Goal: Task Accomplishment & Management: Manage account settings

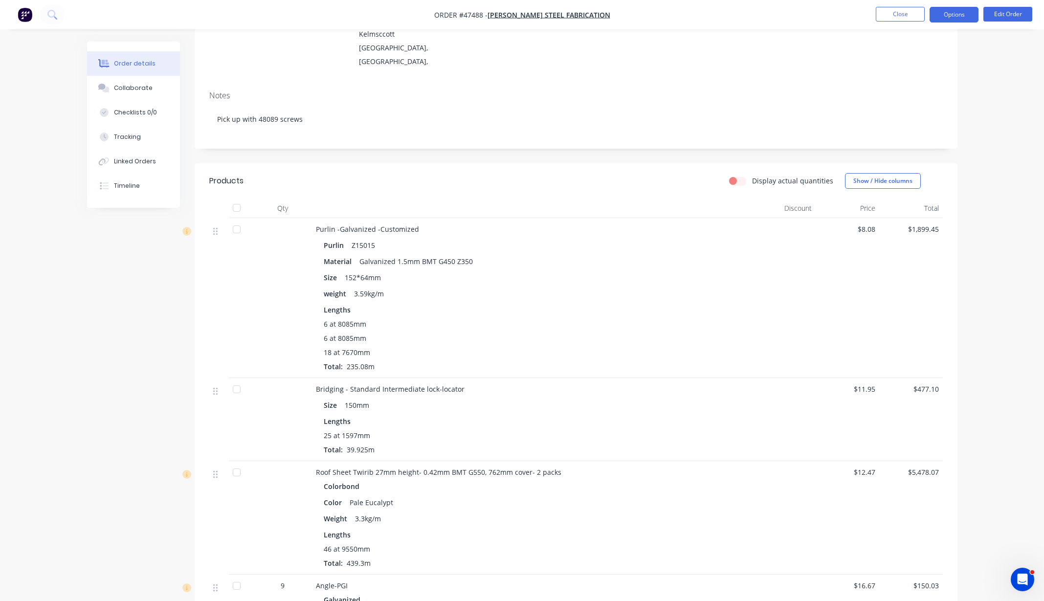
click at [964, 14] on button "Options" at bounding box center [953, 15] width 49 height 16
click at [907, 248] on div "Archive" at bounding box center [924, 255] width 90 height 14
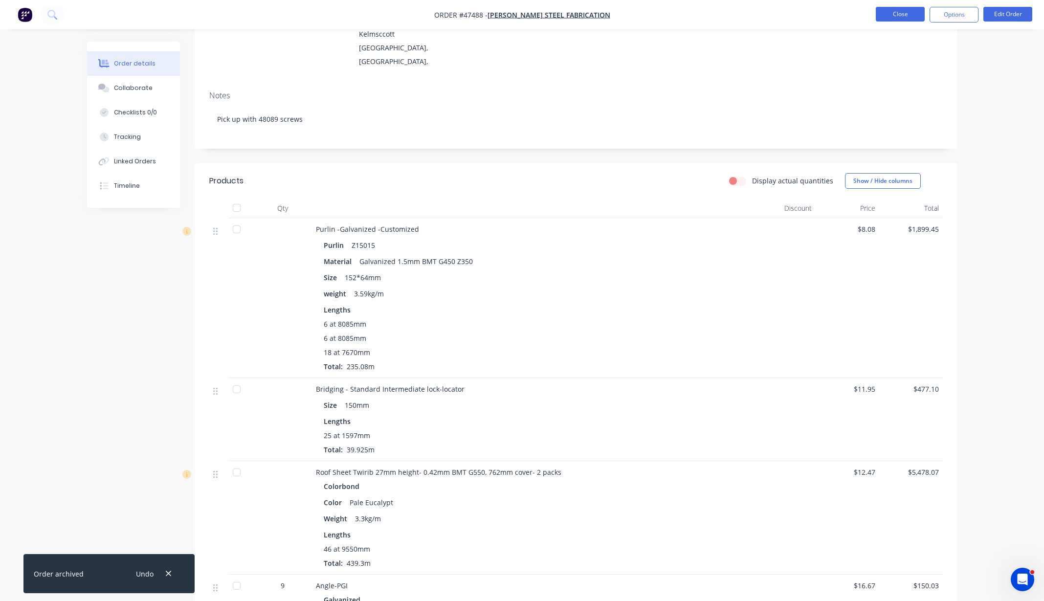
click at [890, 12] on button "Close" at bounding box center [899, 14] width 49 height 15
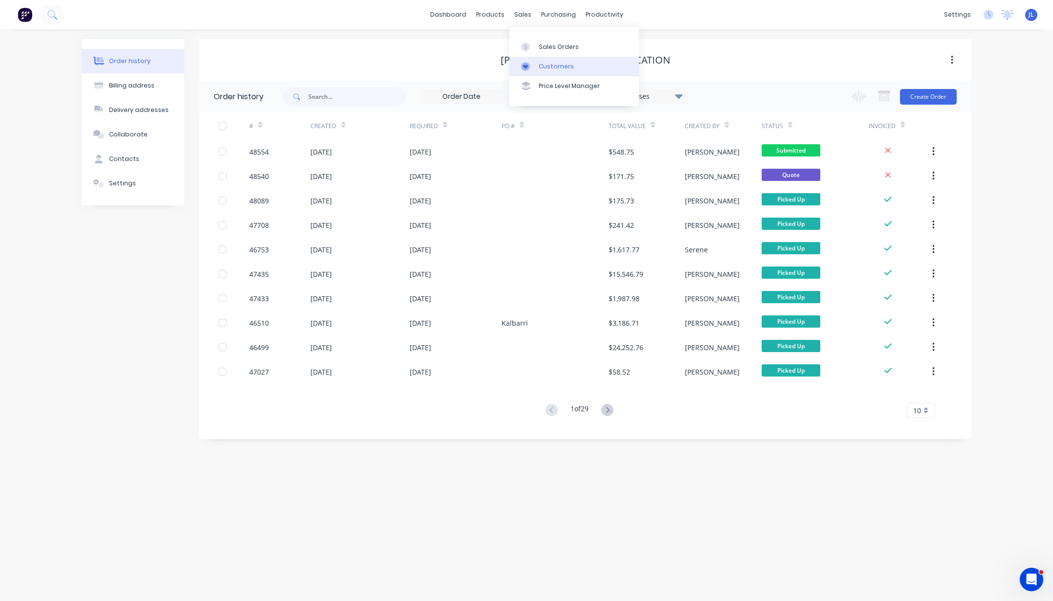
click at [551, 70] on div "Customers" at bounding box center [556, 66] width 35 height 9
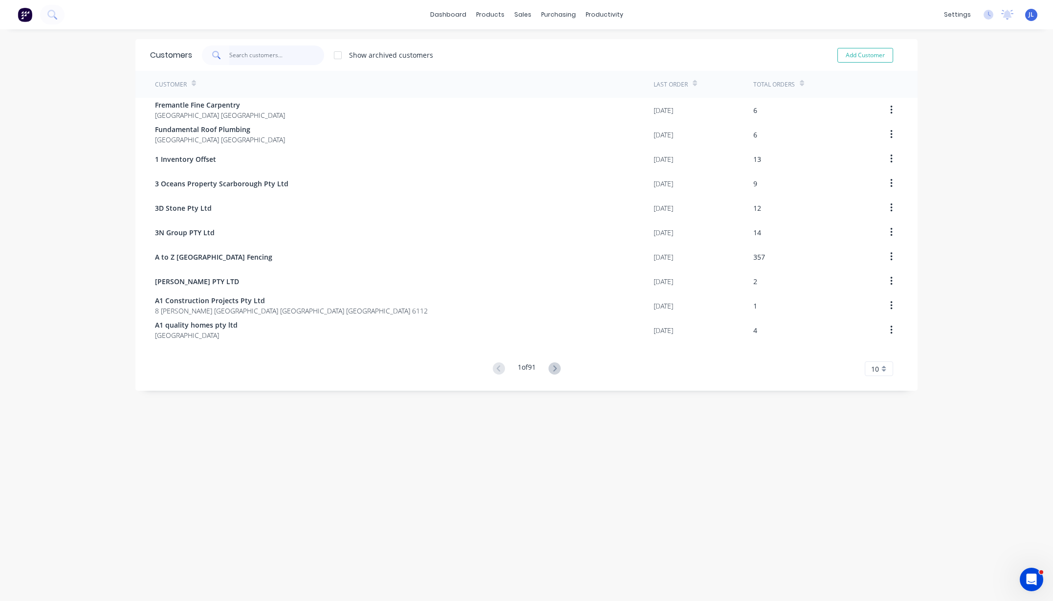
click at [245, 55] on input "text" at bounding box center [276, 55] width 95 height 20
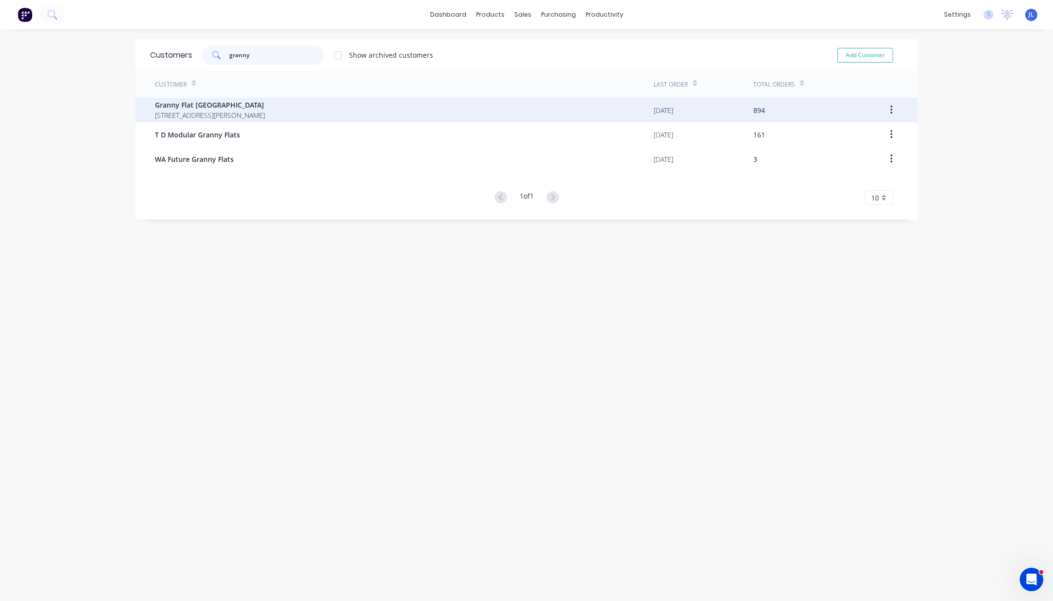
type input "granny"
click at [231, 100] on span "Granny Flat [GEOGRAPHIC_DATA]" at bounding box center [210, 105] width 110 height 10
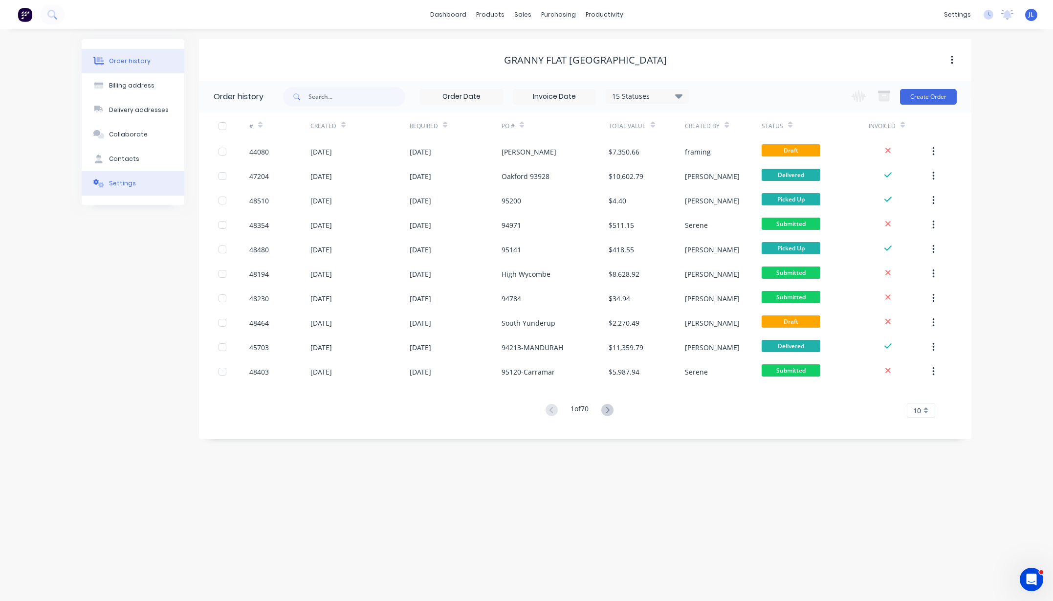
click at [133, 180] on button "Settings" at bounding box center [133, 183] width 103 height 24
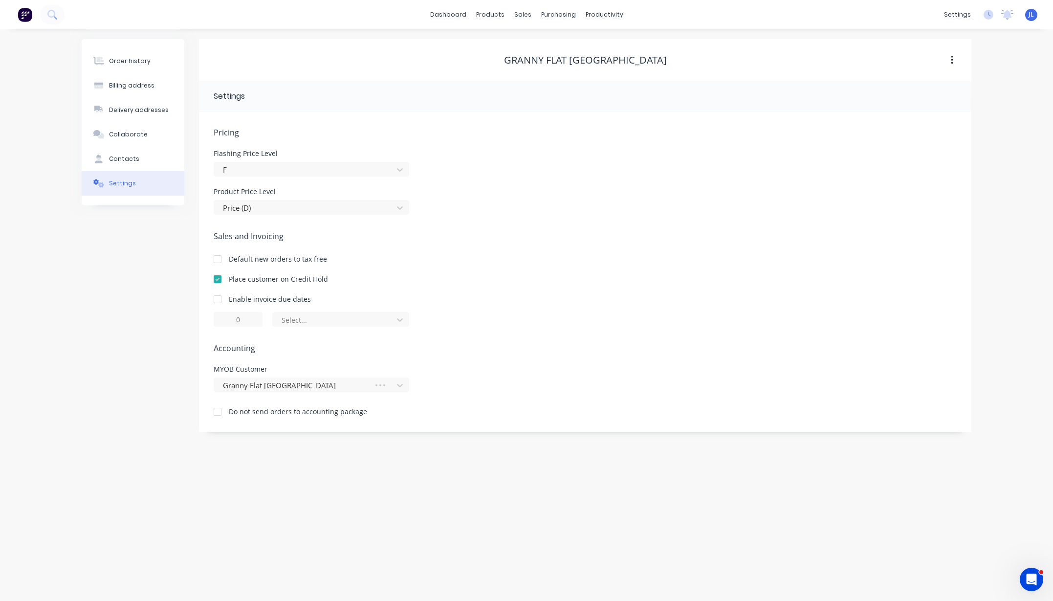
click at [217, 281] on div at bounding box center [218, 279] width 20 height 20
click at [117, 274] on div "Order history Billing address Delivery addresses Collaborate Contacts Settings" at bounding box center [133, 235] width 103 height 393
click at [141, 66] on button "Order history" at bounding box center [133, 61] width 103 height 24
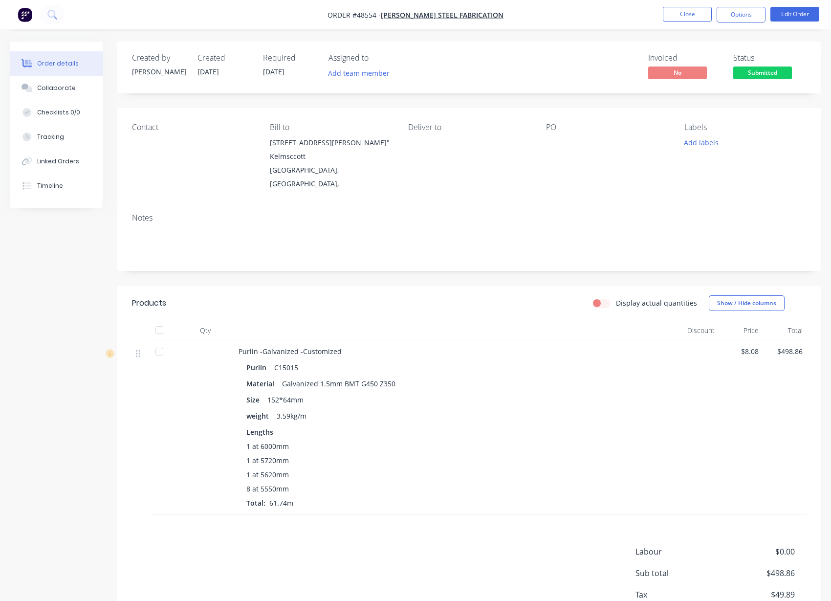
click at [675, 17] on button "Close" at bounding box center [687, 14] width 49 height 15
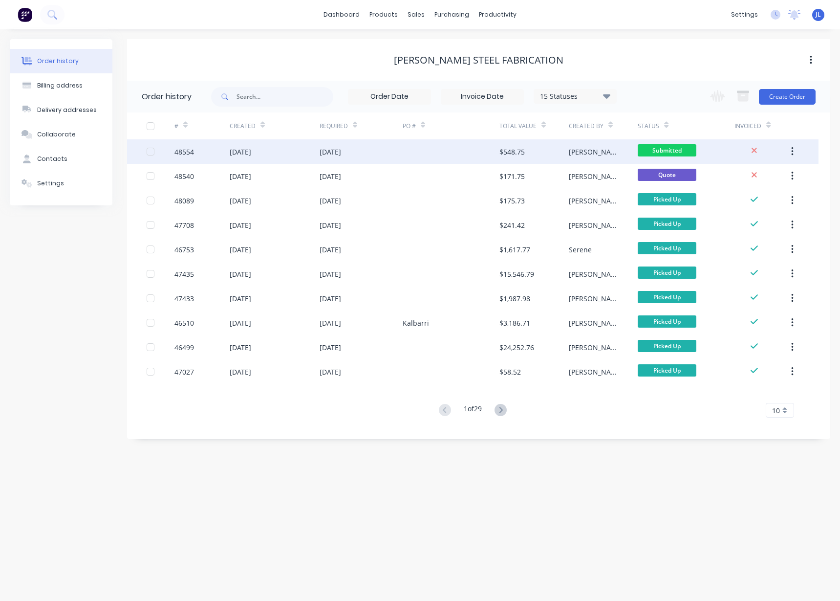
click at [528, 150] on div "$548.75" at bounding box center [534, 151] width 69 height 24
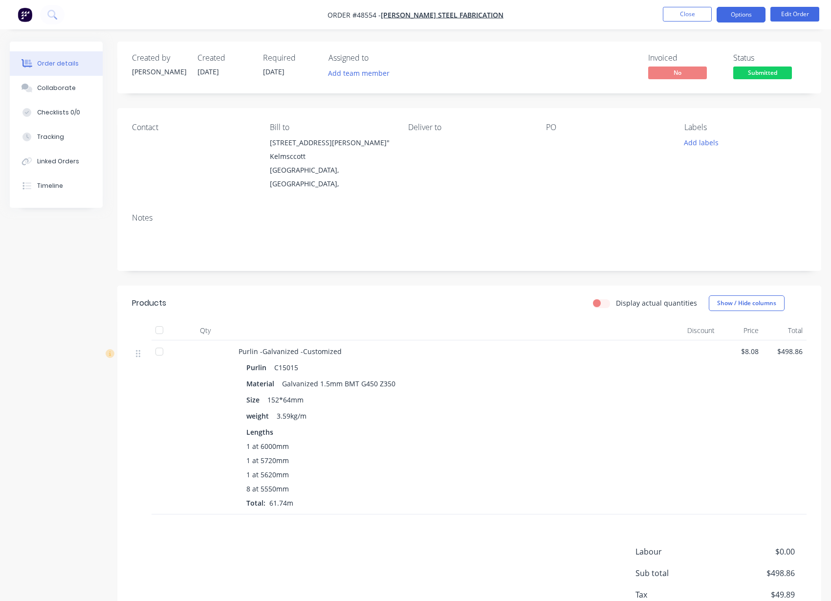
click at [744, 12] on button "Options" at bounding box center [741, 15] width 49 height 16
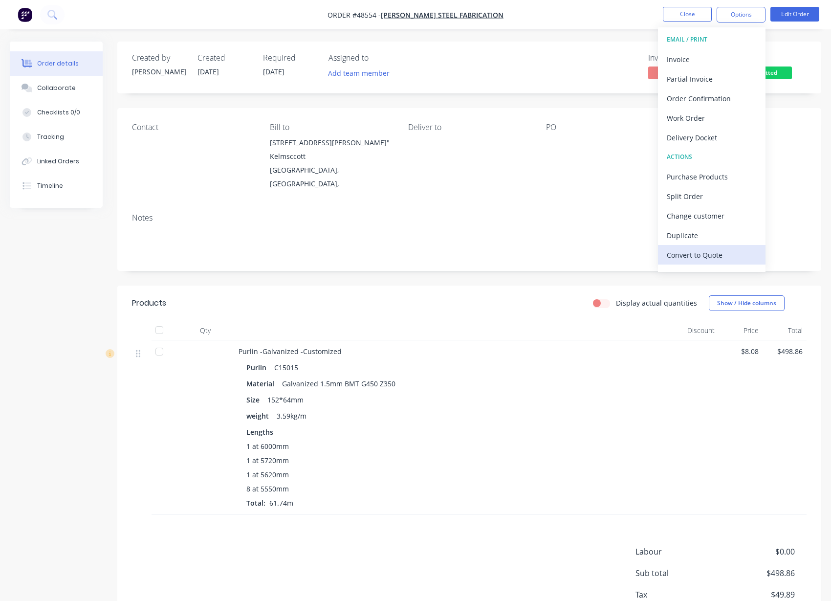
scroll to position [15, 0]
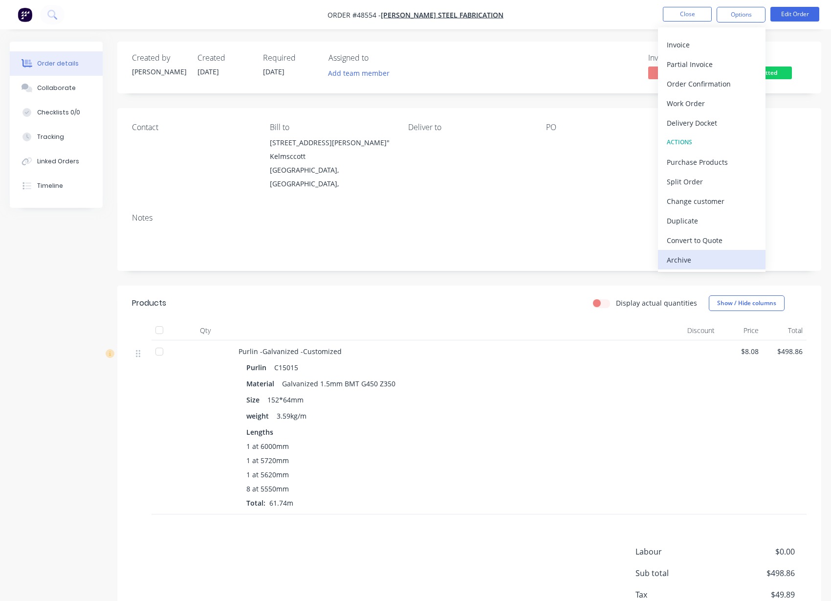
click at [697, 262] on div "Archive" at bounding box center [712, 260] width 90 height 14
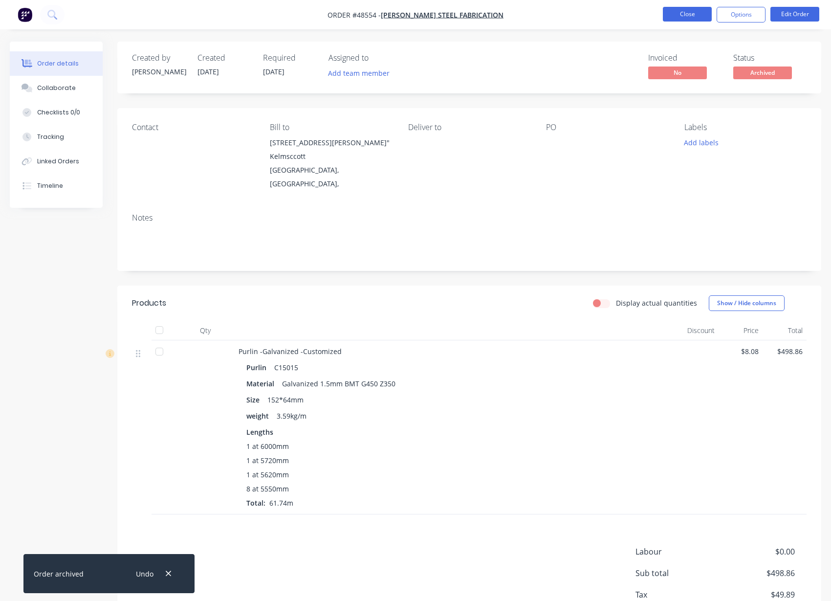
click at [696, 7] on button "Close" at bounding box center [687, 14] width 49 height 15
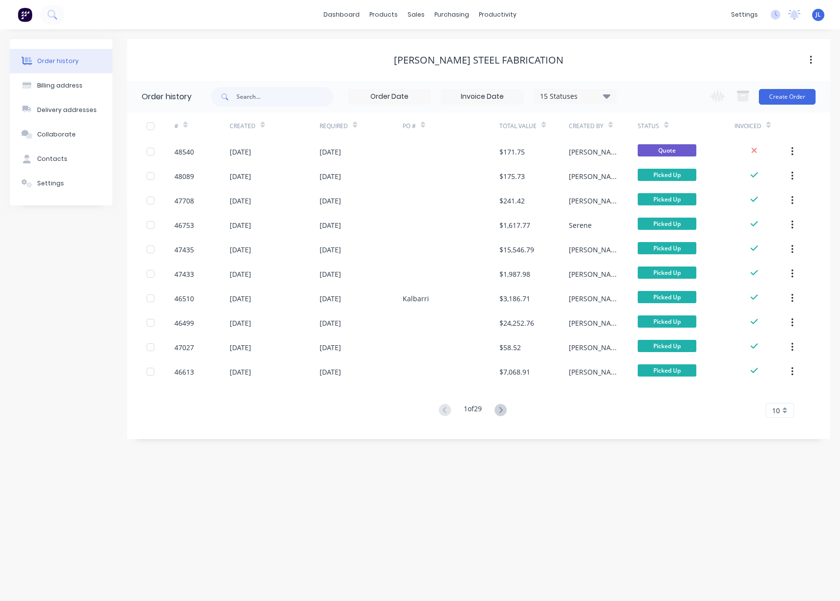
click at [673, 28] on div "dashboard products sales purchasing productivity dashboard products Product Cat…" at bounding box center [420, 14] width 840 height 29
click at [792, 93] on button "Create Order" at bounding box center [787, 97] width 57 height 16
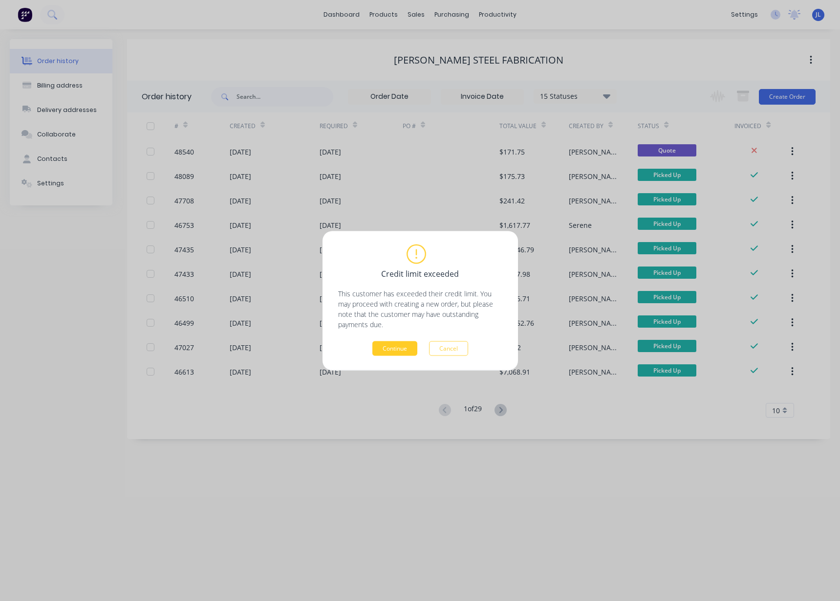
click at [393, 345] on button "Continue" at bounding box center [394, 348] width 45 height 15
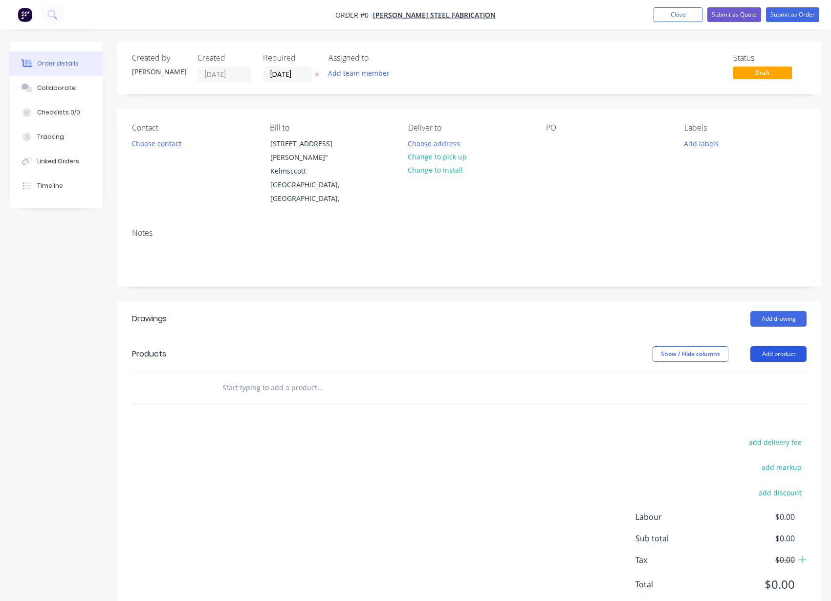
click at [784, 351] on button "Add product" at bounding box center [778, 354] width 56 height 16
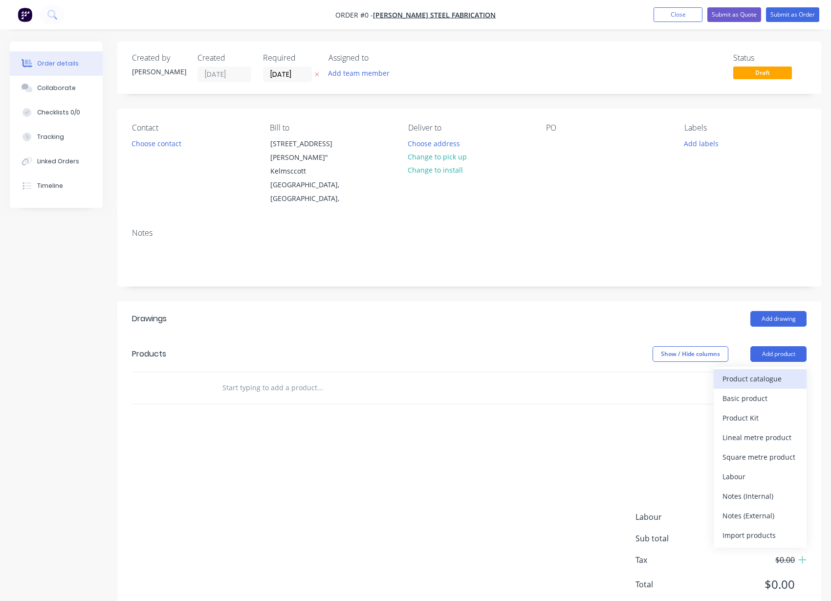
click at [781, 372] on div "Product catalogue" at bounding box center [759, 379] width 75 height 14
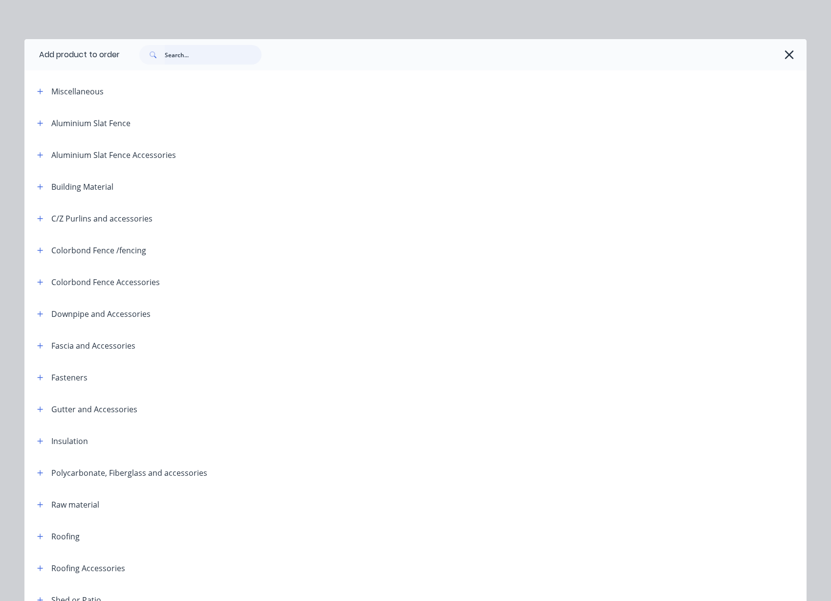
click at [240, 51] on input "text" at bounding box center [213, 55] width 97 height 20
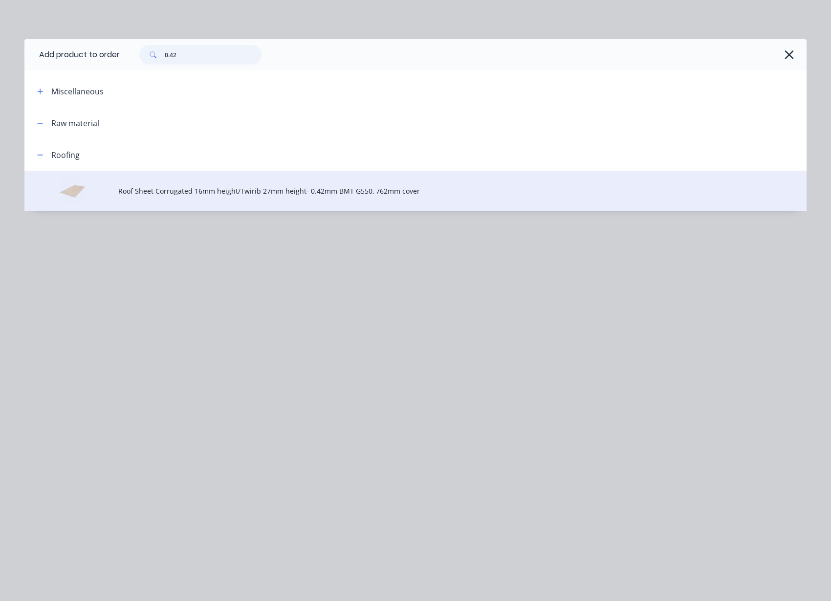
type input "0.42"
click at [273, 184] on td "Roof Sheet Corrugated 16mm height/Twirib 27mm height- 0.42mm BMT G550, 762mm co…" at bounding box center [462, 191] width 688 height 41
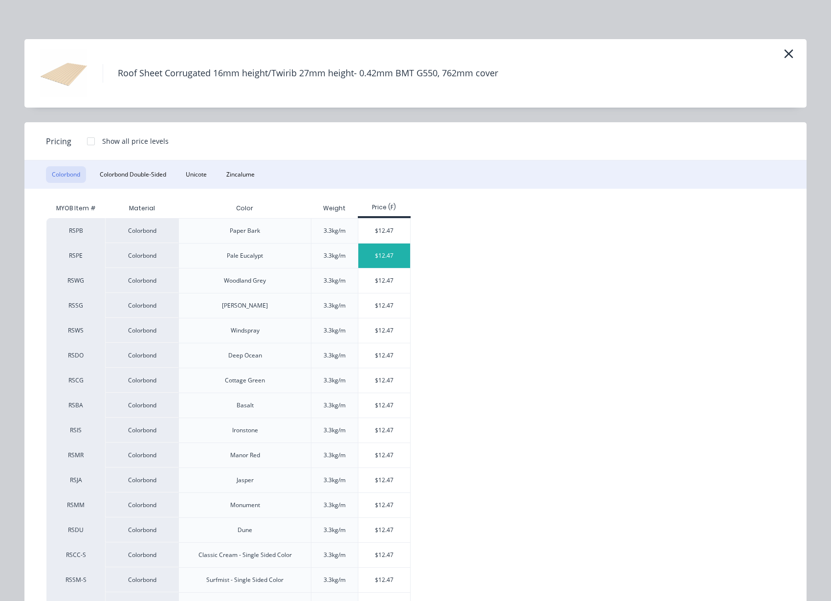
click at [382, 250] on div "$12.47" at bounding box center [384, 255] width 52 height 24
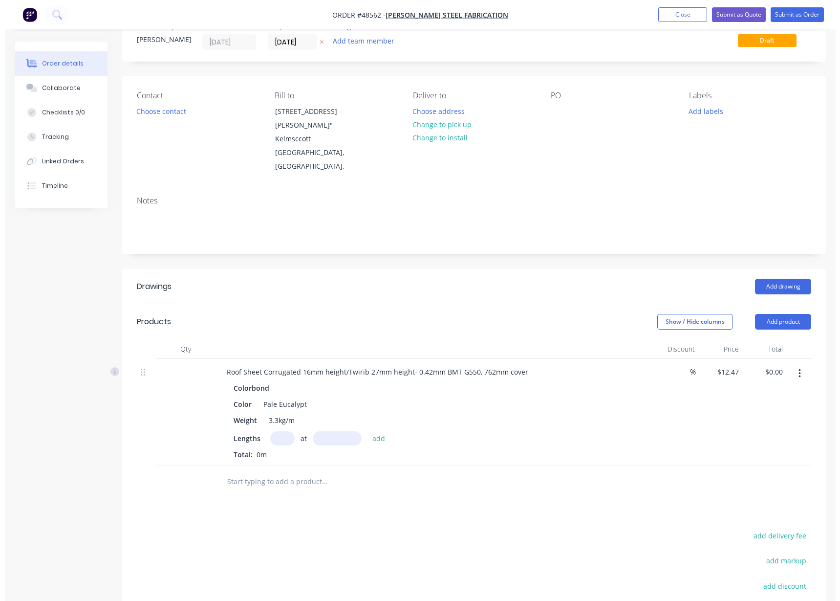
scroll to position [61, 0]
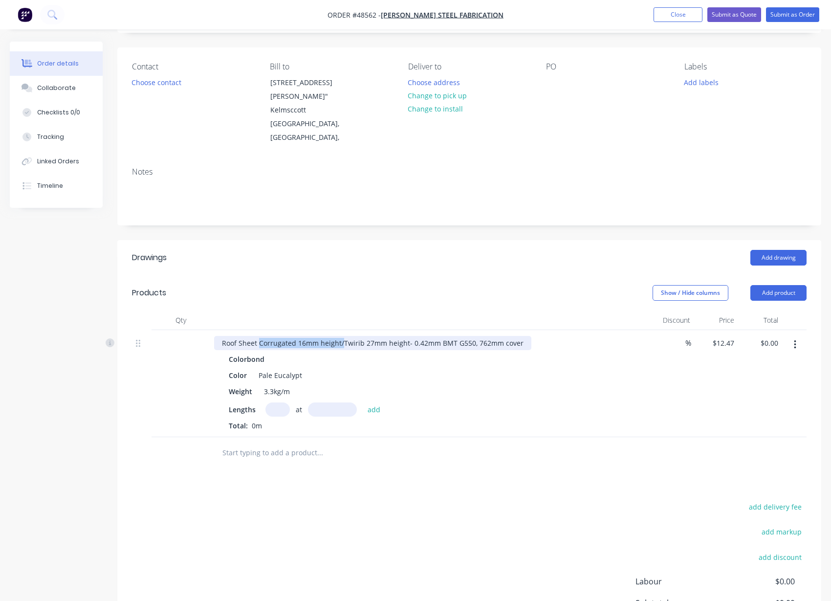
drag, startPoint x: 342, startPoint y: 342, endPoint x: 259, endPoint y: 343, distance: 82.6
click at [259, 343] on div "Roof Sheet Corrugated 16mm height/Twirib 27mm height- 0.42mm BMT G550, 762mm co…" at bounding box center [372, 343] width 317 height 14
click at [274, 403] on input "text" at bounding box center [277, 409] width 24 height 14
type input "1"
type input "9950"
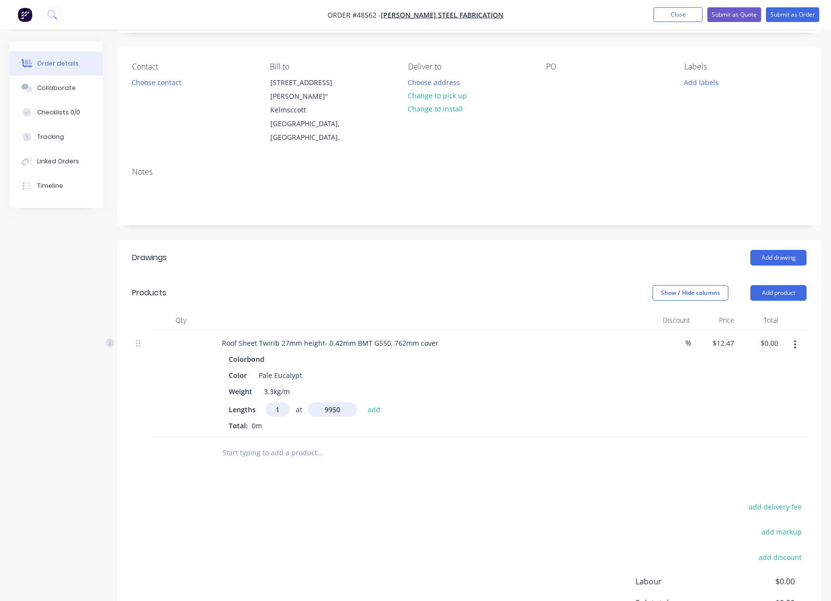
click at [363, 402] on button "add" at bounding box center [374, 408] width 23 height 13
type input "$124.08"
click at [424, 279] on header "Products Show / Hide columns Add product" at bounding box center [469, 292] width 704 height 35
click at [422, 279] on header "Products Show / Hide columns Add product" at bounding box center [469, 292] width 704 height 35
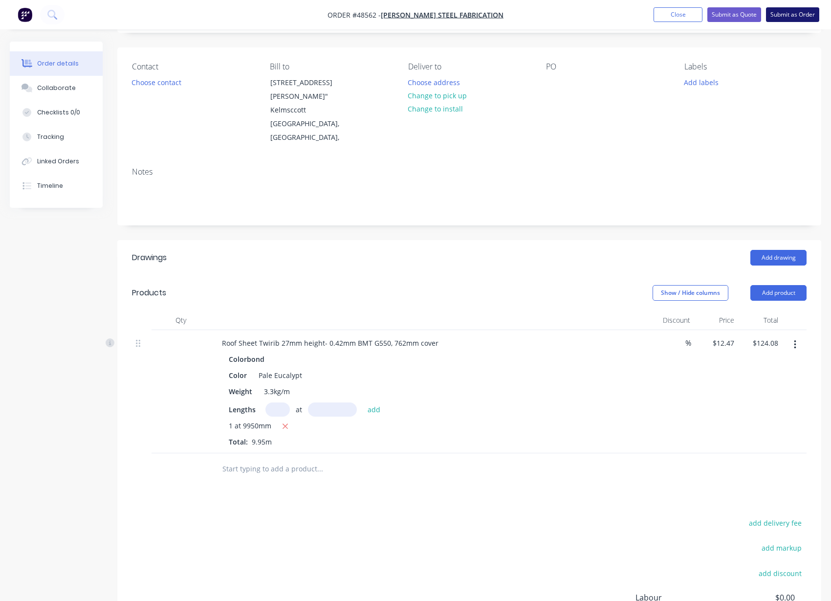
click at [793, 15] on button "Submit as Order" at bounding box center [792, 14] width 53 height 15
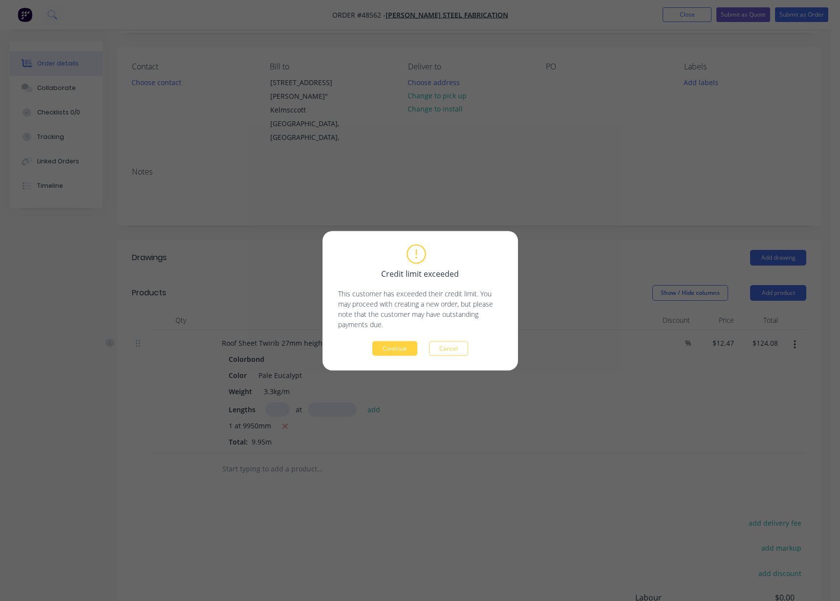
click at [394, 353] on button "Continue" at bounding box center [394, 348] width 45 height 15
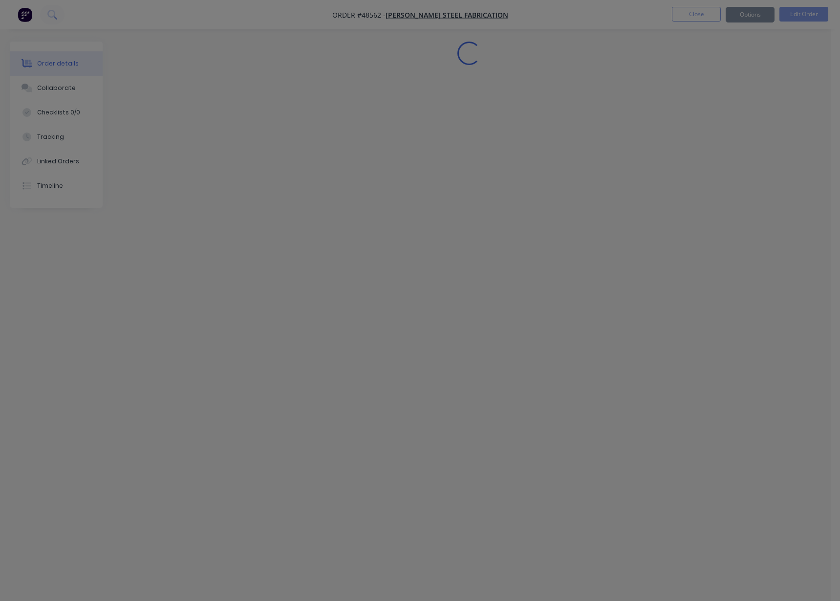
scroll to position [0, 0]
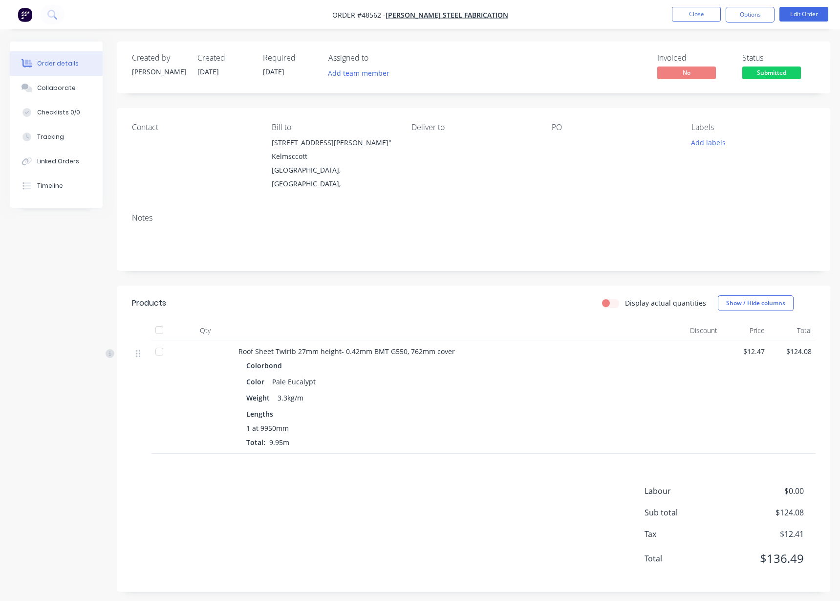
drag, startPoint x: 747, startPoint y: 15, endPoint x: 746, endPoint y: 26, distance: 10.8
click at [747, 16] on button "Options" at bounding box center [750, 15] width 49 height 16
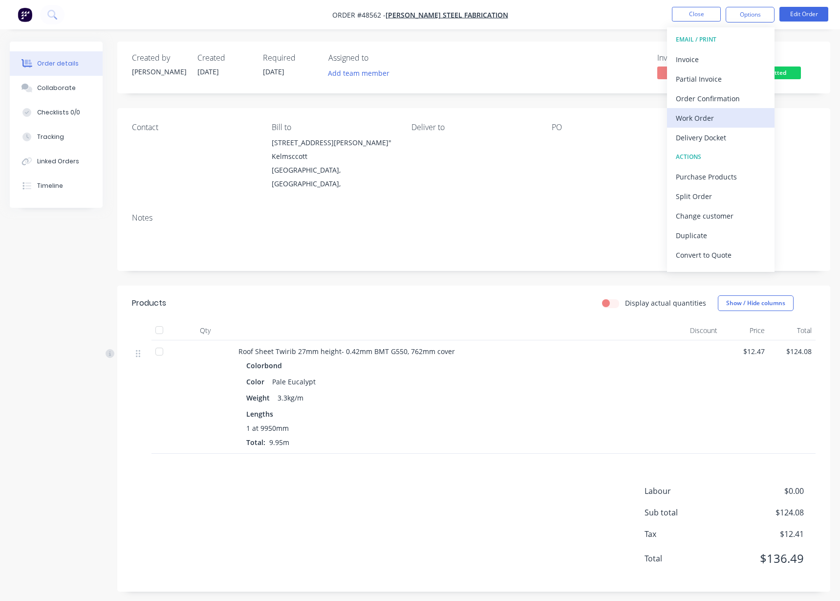
click at [715, 121] on div "Work Order" at bounding box center [721, 118] width 90 height 14
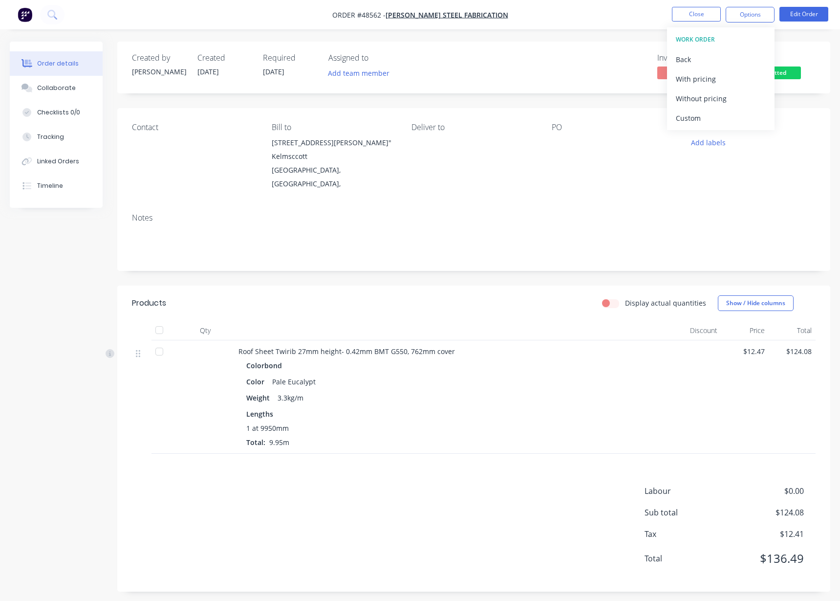
click at [730, 94] on div "Without pricing" at bounding box center [721, 98] width 90 height 14
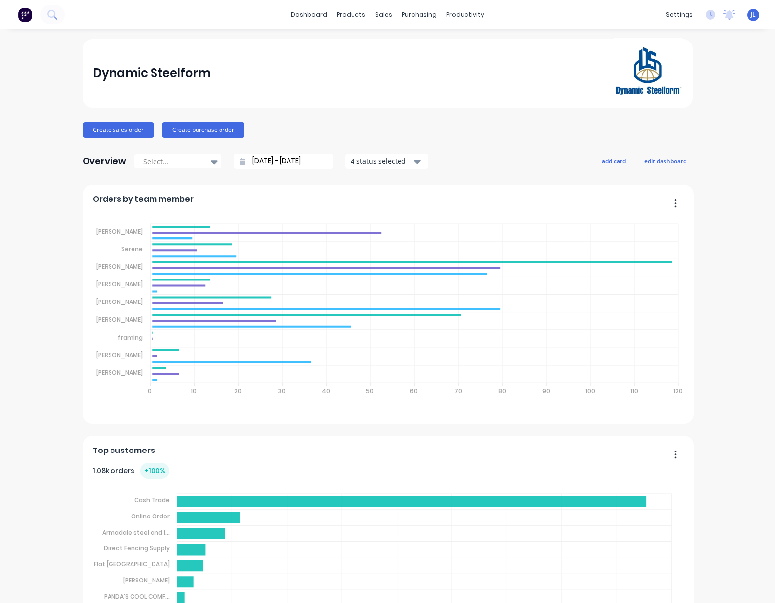
click at [496, 28] on div "dashboard products sales purchasing productivity dashboard products Product Cat…" at bounding box center [387, 14] width 775 height 29
click at [278, 77] on div "Dynamic Steelform" at bounding box center [387, 73] width 589 height 70
click at [373, 17] on div "sales" at bounding box center [383, 14] width 27 height 15
click at [400, 40] on link "Sales Orders" at bounding box center [431, 47] width 130 height 20
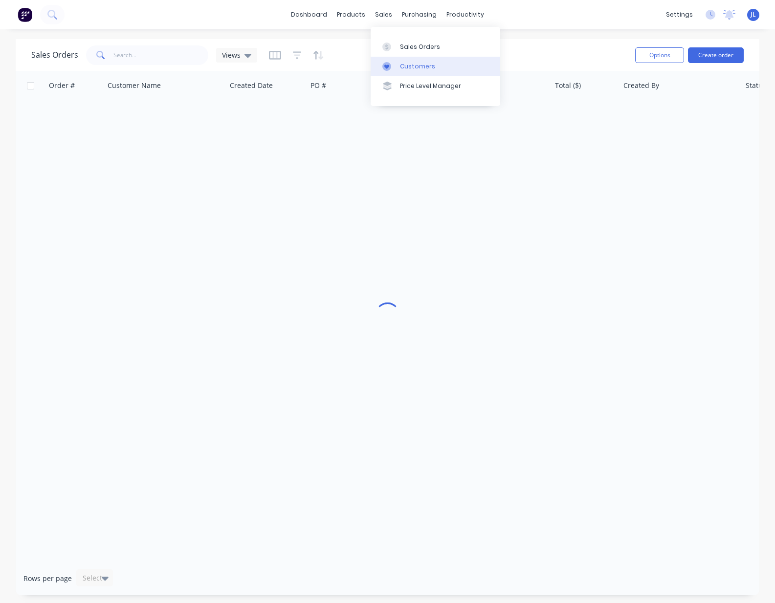
click at [403, 65] on div "Customers" at bounding box center [417, 66] width 35 height 9
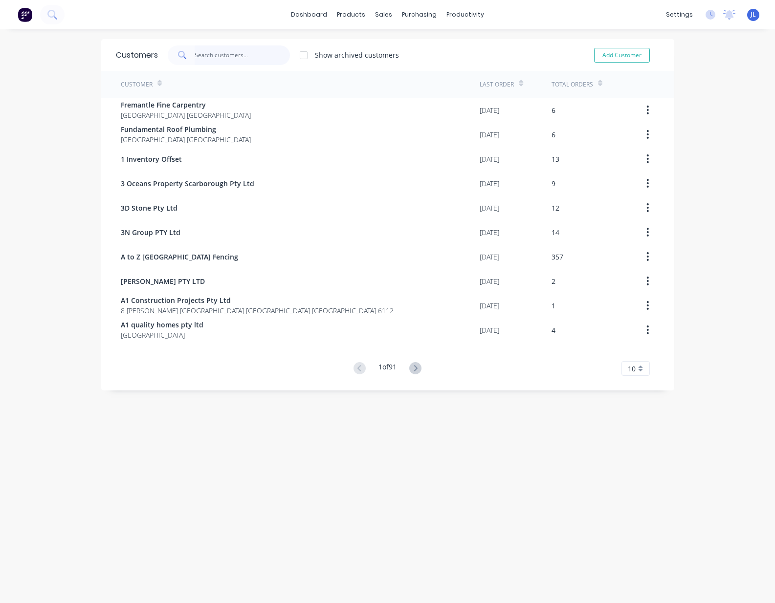
click at [229, 58] on input "text" at bounding box center [242, 55] width 95 height 20
type input "w"
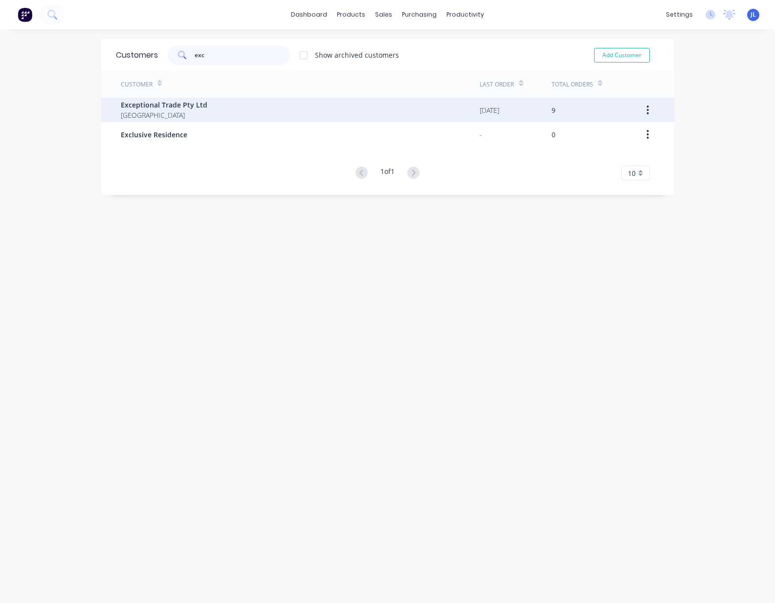
type input "exc"
click at [174, 102] on span "Exceptional Trade Pty Ltd" at bounding box center [164, 105] width 87 height 10
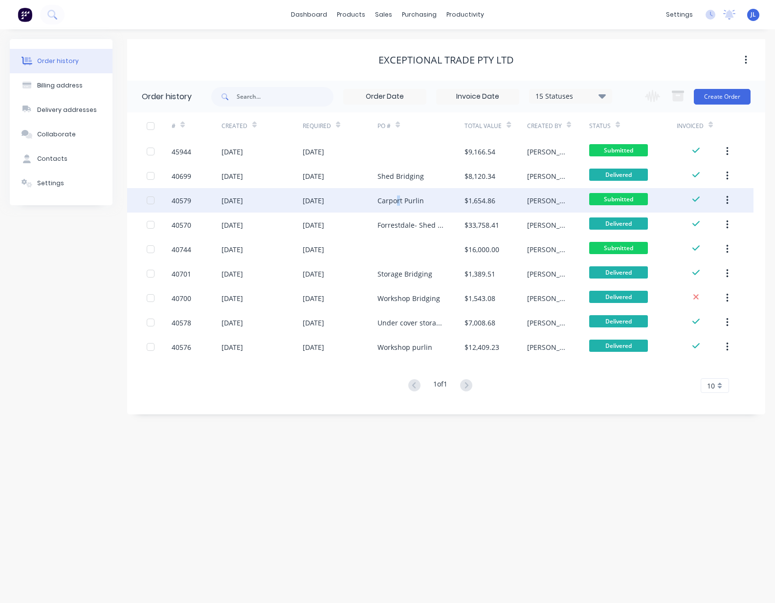
click at [397, 194] on div "Carport Purlin" at bounding box center [420, 200] width 87 height 24
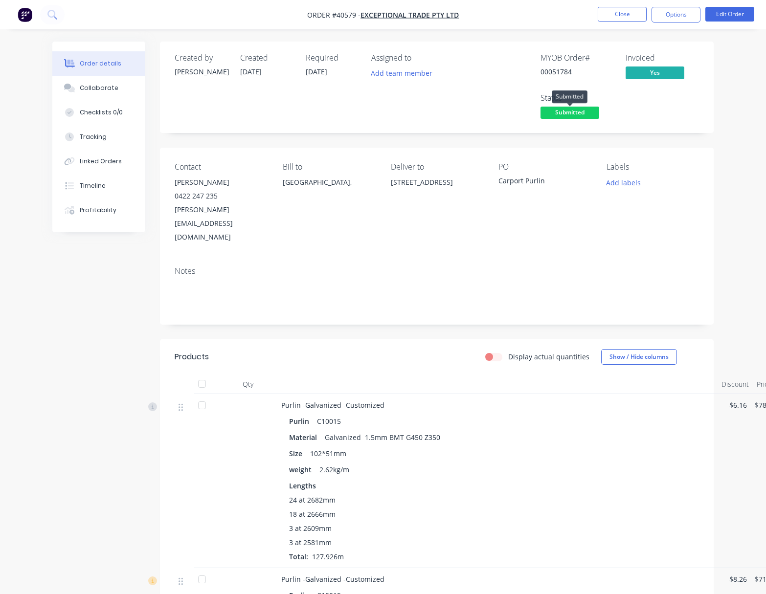
click at [570, 113] on span "Submitted" at bounding box center [569, 113] width 59 height 12
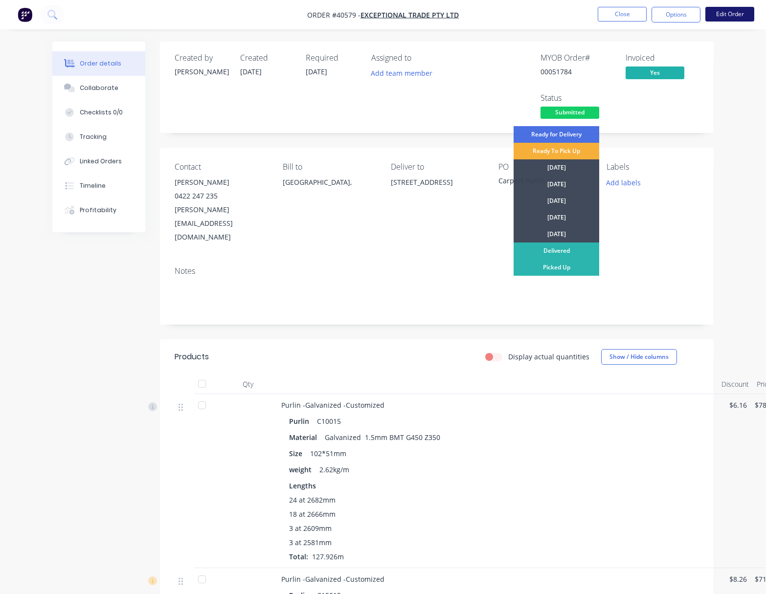
click at [732, 9] on button "Edit Order" at bounding box center [729, 14] width 49 height 15
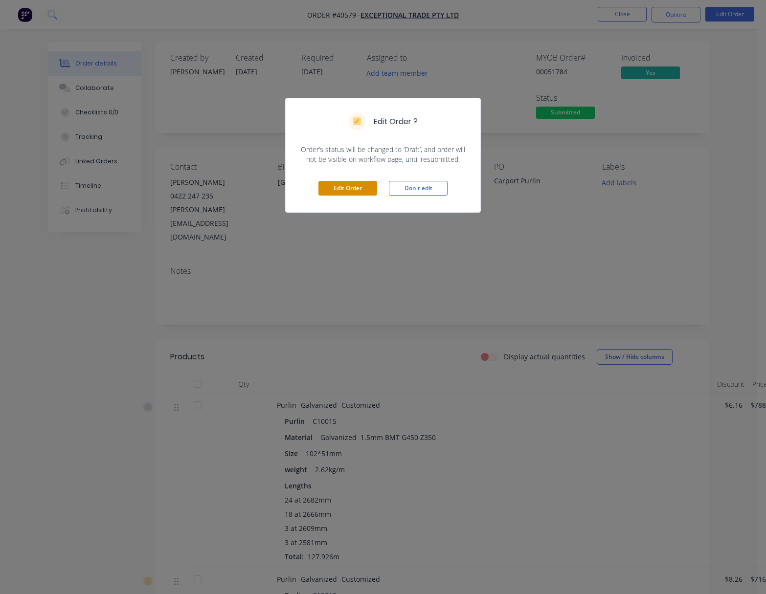
click at [343, 192] on button "Edit Order" at bounding box center [347, 188] width 59 height 15
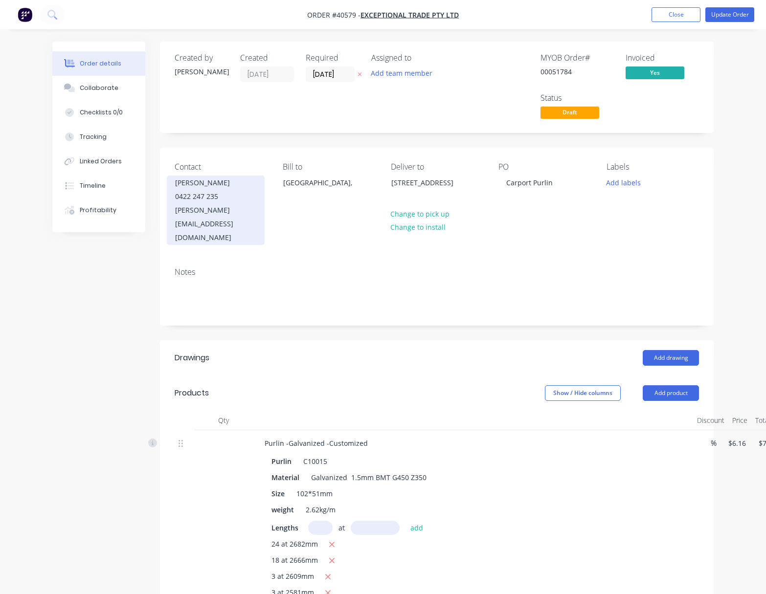
click at [223, 199] on div "0422 247 235" at bounding box center [215, 197] width 81 height 14
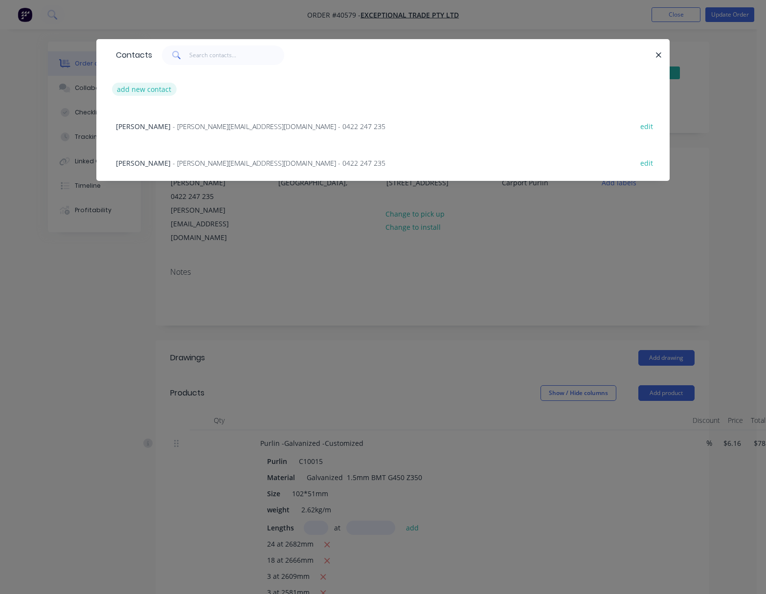
click at [146, 85] on button "add new contact" at bounding box center [144, 89] width 65 height 13
select select "AU"
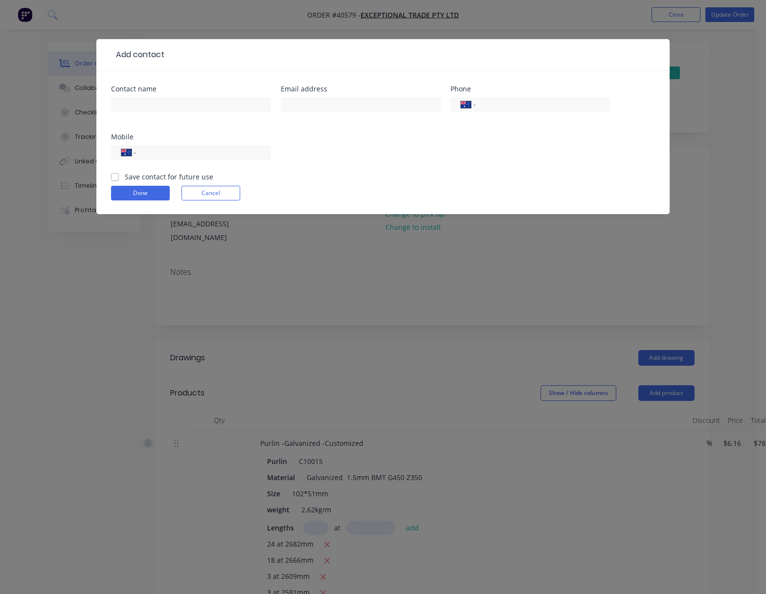
click at [149, 96] on div at bounding box center [191, 109] width 160 height 29
click at [147, 101] on input "text" at bounding box center [191, 104] width 160 height 15
type input "1"
click at [137, 191] on button "Done" at bounding box center [140, 193] width 59 height 15
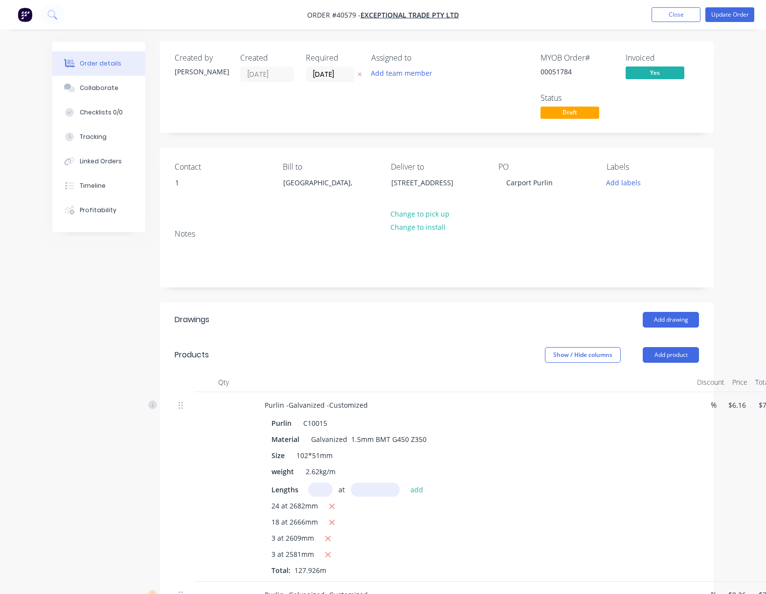
click at [729, 23] on nav "Order #40579 - Exceptional Trade Pty Ltd Add product Close Update Order" at bounding box center [383, 14] width 766 height 29
click at [732, 19] on button "Update Order" at bounding box center [729, 14] width 49 height 15
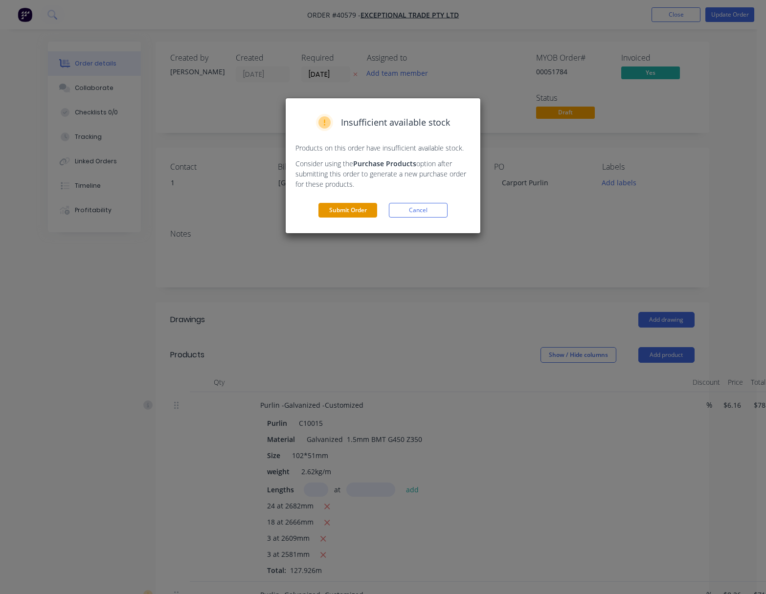
click at [349, 211] on button "Submit Order" at bounding box center [347, 210] width 59 height 15
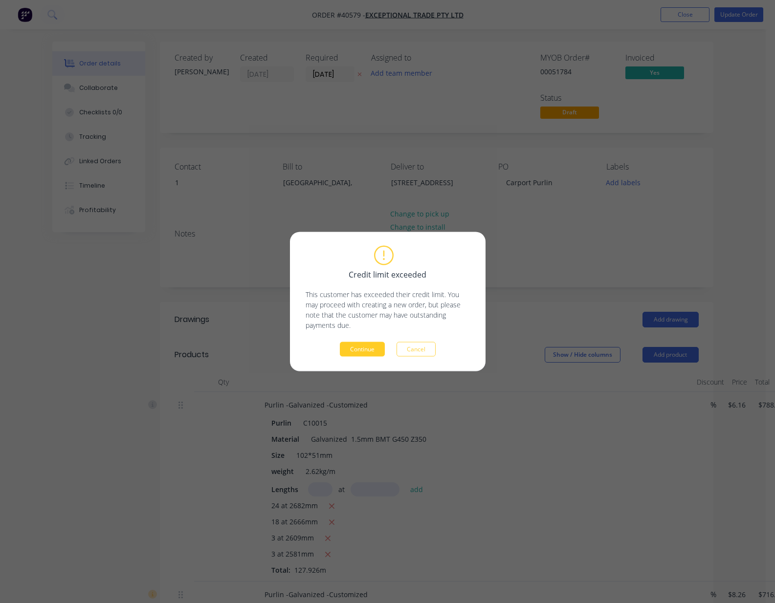
click at [358, 349] on button "Continue" at bounding box center [362, 349] width 45 height 15
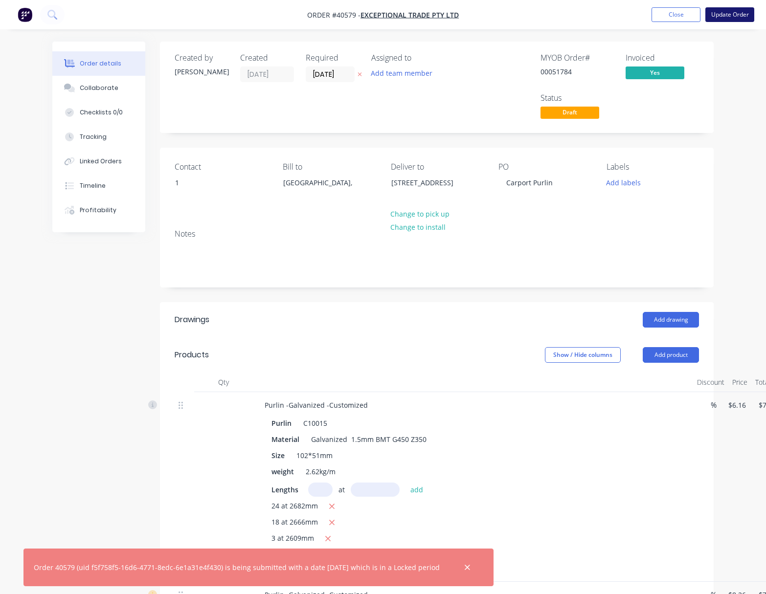
click at [727, 11] on button "Update Order" at bounding box center [729, 14] width 49 height 15
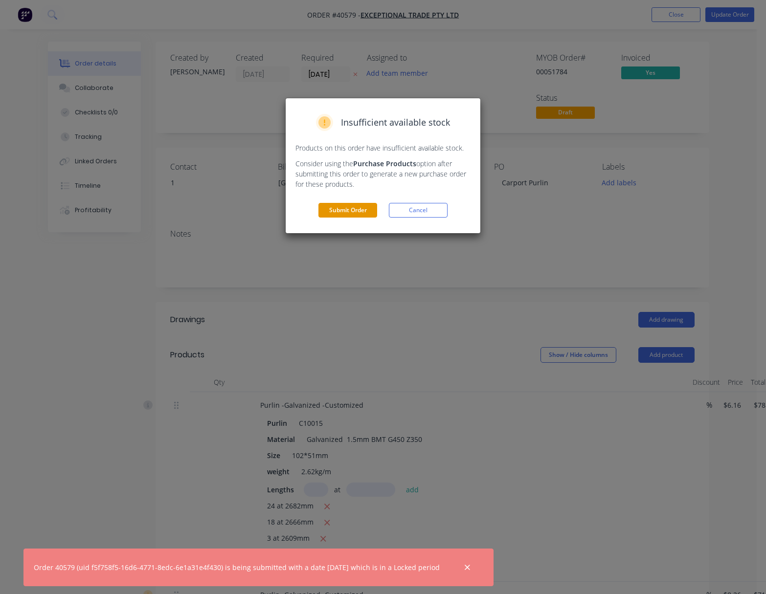
click at [357, 210] on button "Submit Order" at bounding box center [347, 210] width 59 height 15
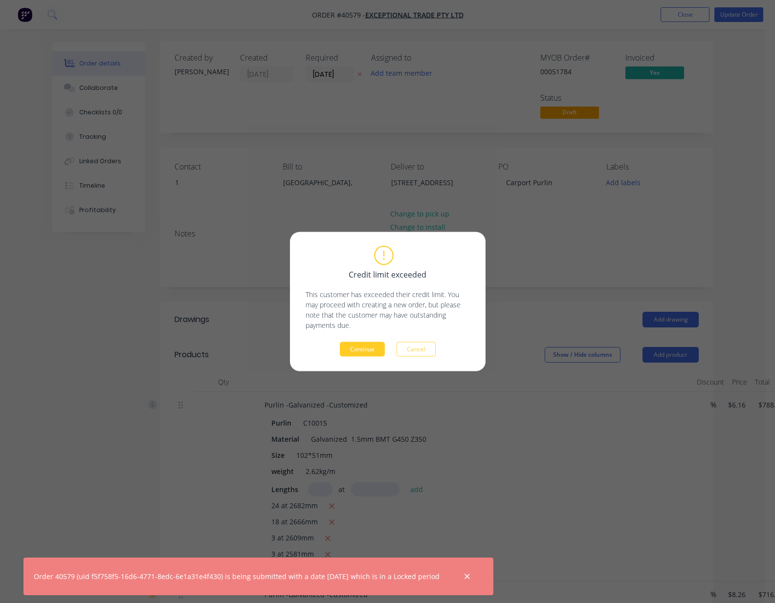
click at [351, 353] on button "Continue" at bounding box center [362, 349] width 45 height 15
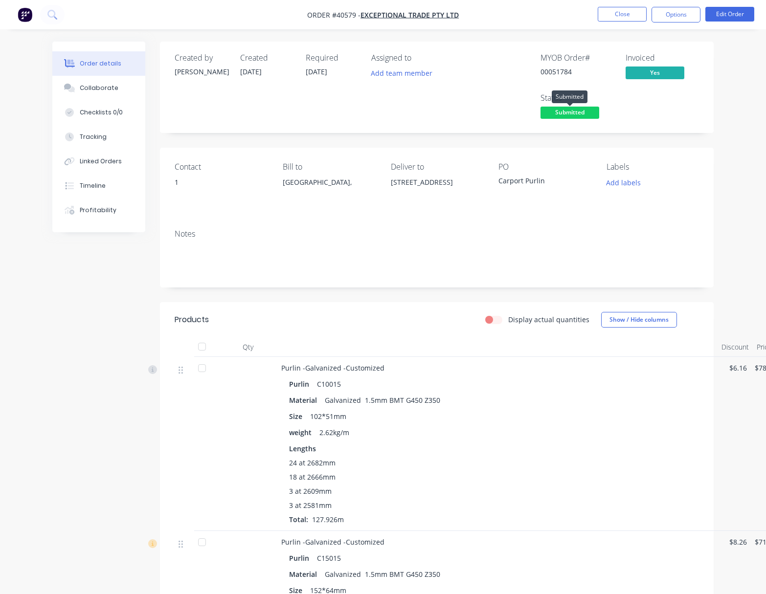
click at [555, 112] on span "Submitted" at bounding box center [569, 113] width 59 height 12
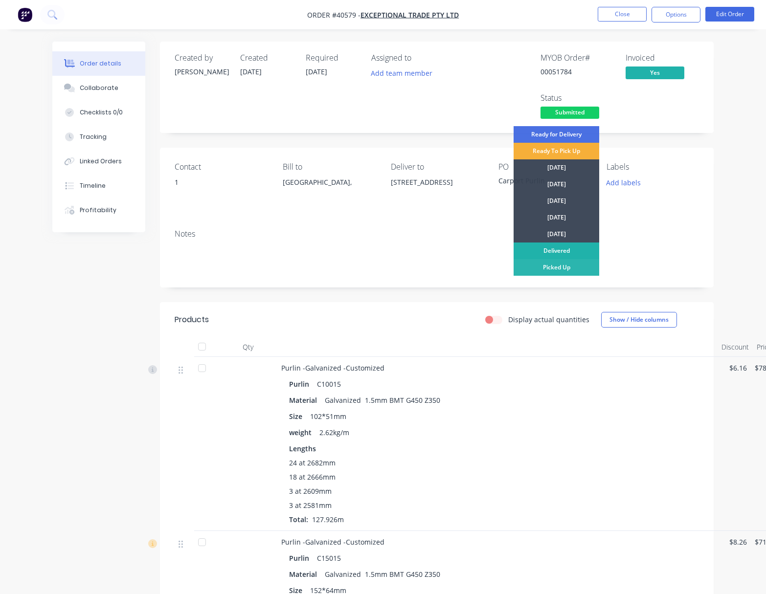
click at [559, 252] on div "Delivered" at bounding box center [556, 250] width 86 height 17
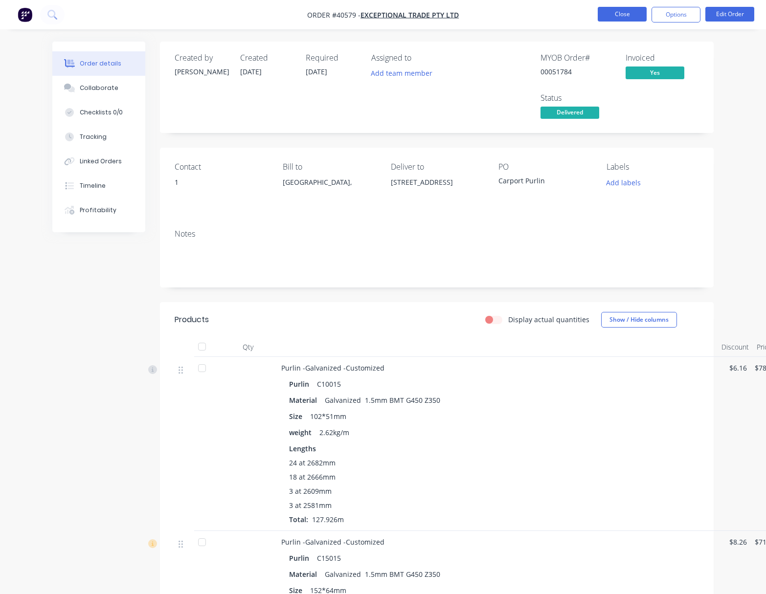
click at [634, 15] on button "Close" at bounding box center [621, 14] width 49 height 15
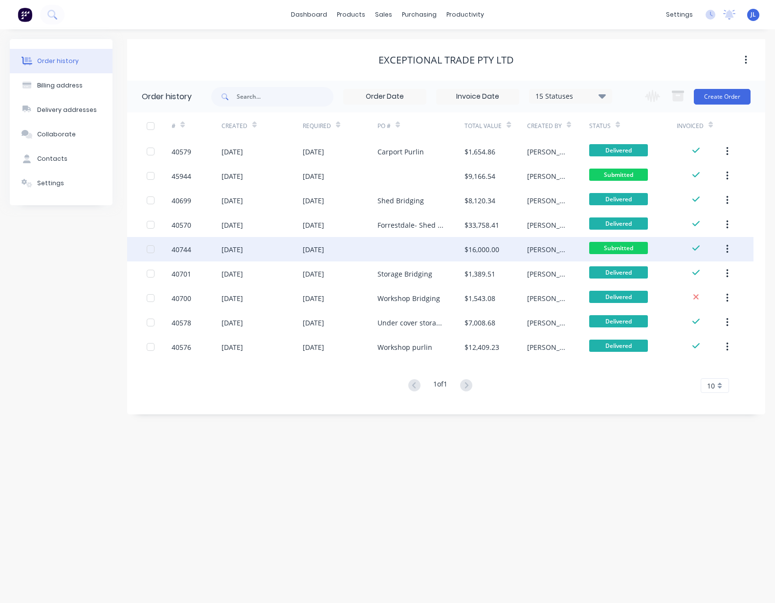
click at [486, 247] on div "$16,000.00" at bounding box center [481, 249] width 35 height 10
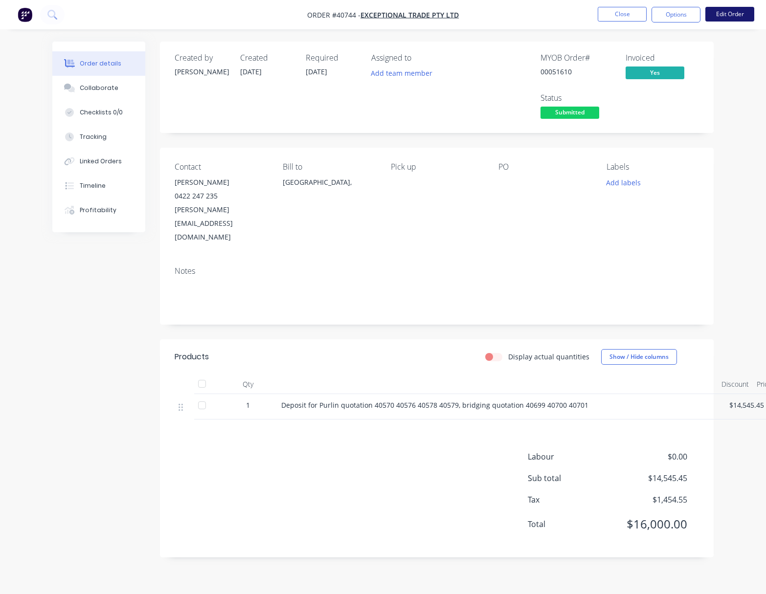
click at [744, 12] on button "Edit Order" at bounding box center [729, 14] width 49 height 15
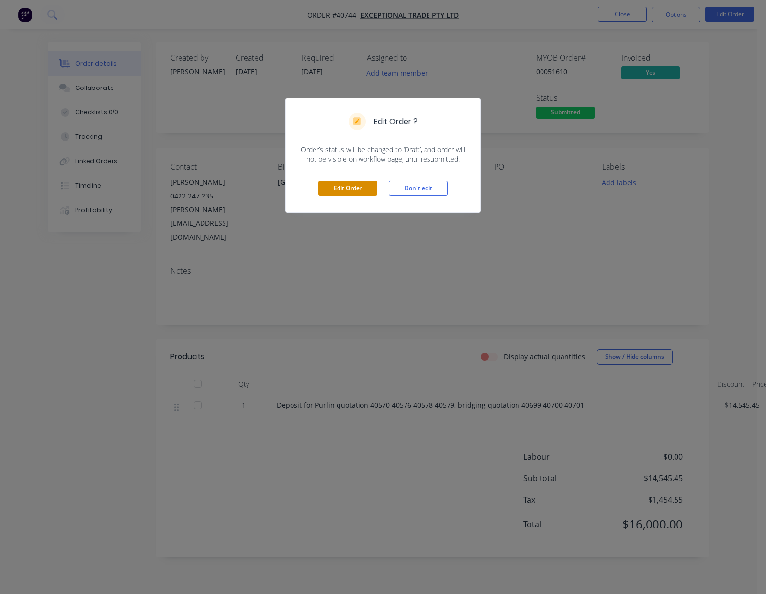
click at [327, 186] on button "Edit Order" at bounding box center [347, 188] width 59 height 15
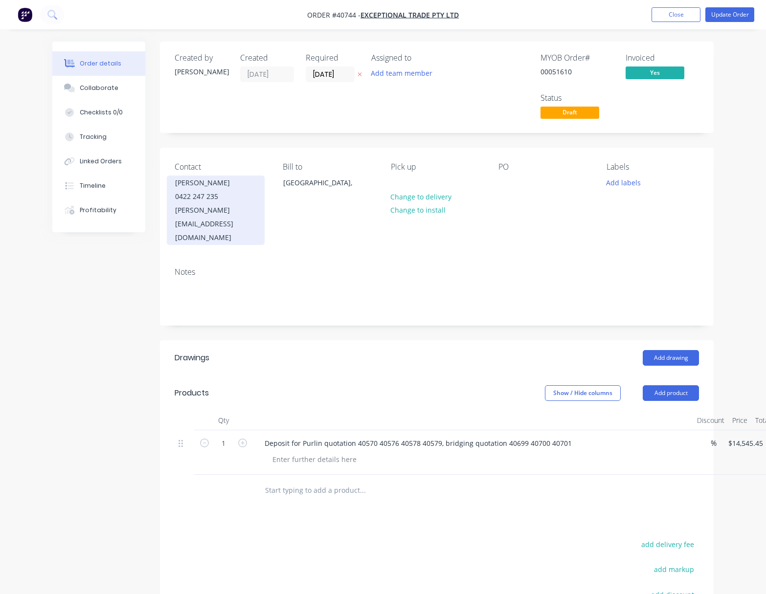
click at [203, 187] on div "[PERSON_NAME]" at bounding box center [215, 183] width 81 height 14
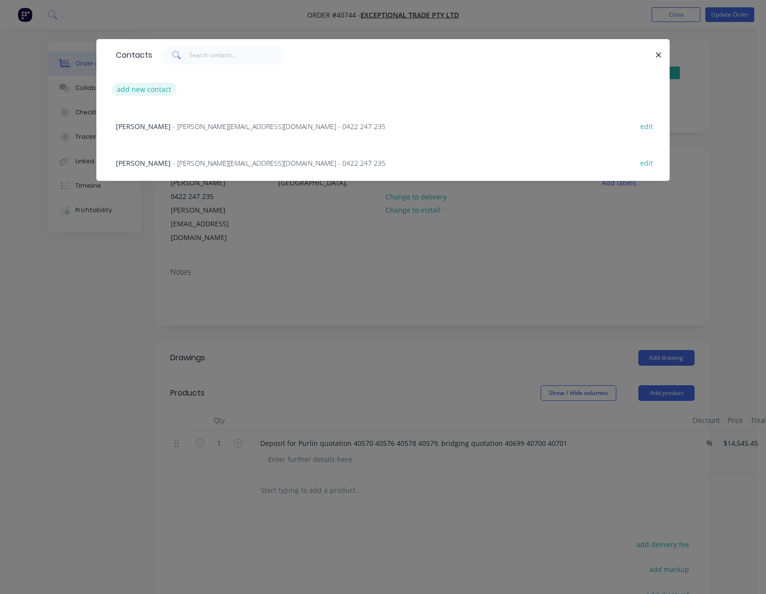
click at [141, 89] on button "add new contact" at bounding box center [144, 89] width 65 height 13
select select "AU"
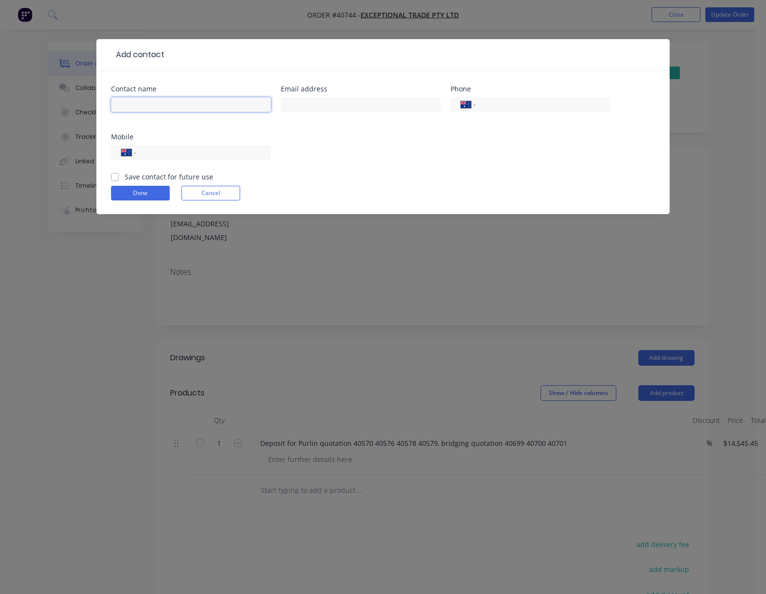
click at [140, 99] on input "text" at bounding box center [191, 104] width 160 height 15
type input "1"
click at [141, 195] on button "Done" at bounding box center [140, 193] width 59 height 15
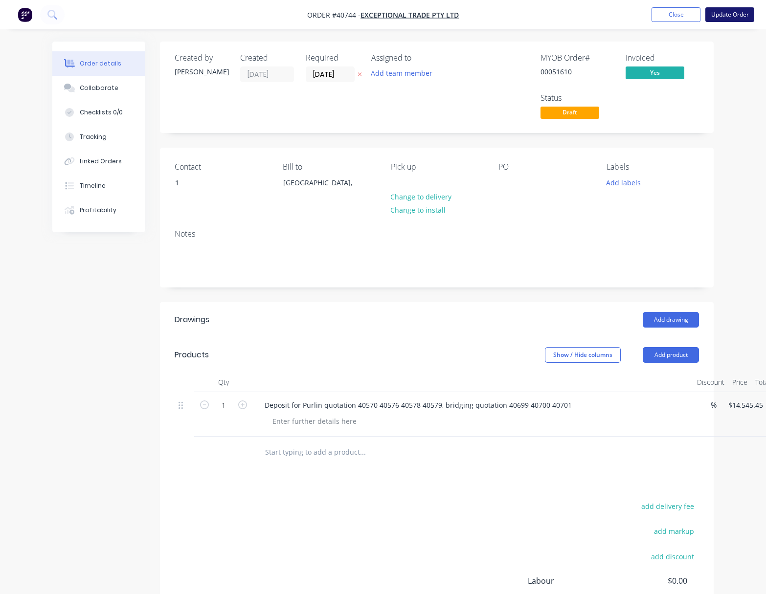
click at [736, 17] on button "Update Order" at bounding box center [729, 14] width 49 height 15
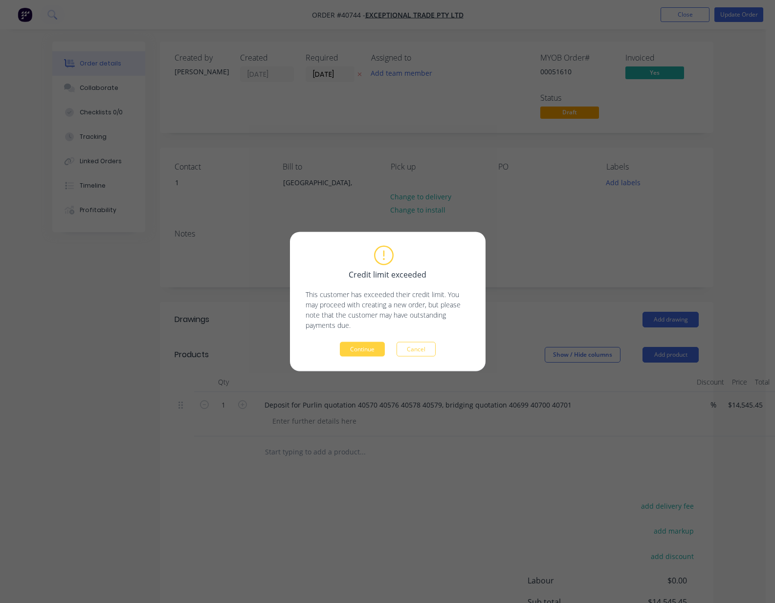
click at [366, 348] on button "Continue" at bounding box center [362, 349] width 45 height 15
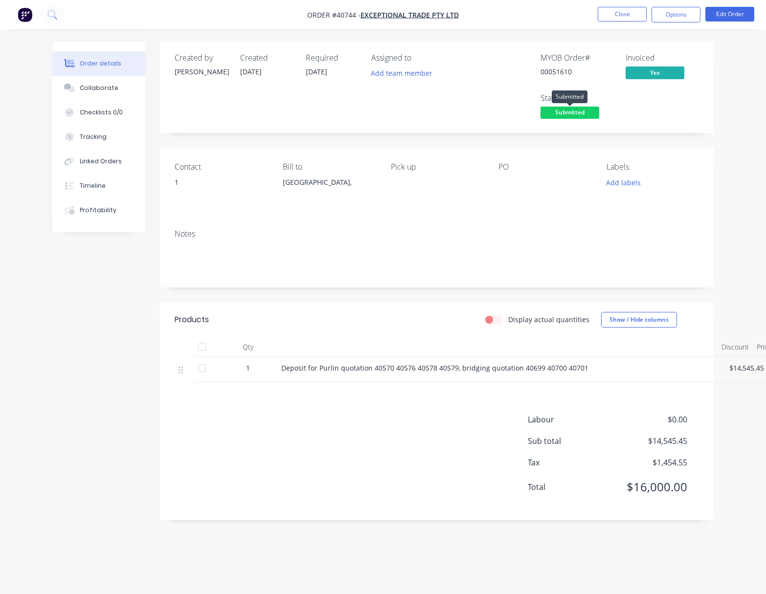
click at [581, 113] on span "Submitted" at bounding box center [569, 113] width 59 height 12
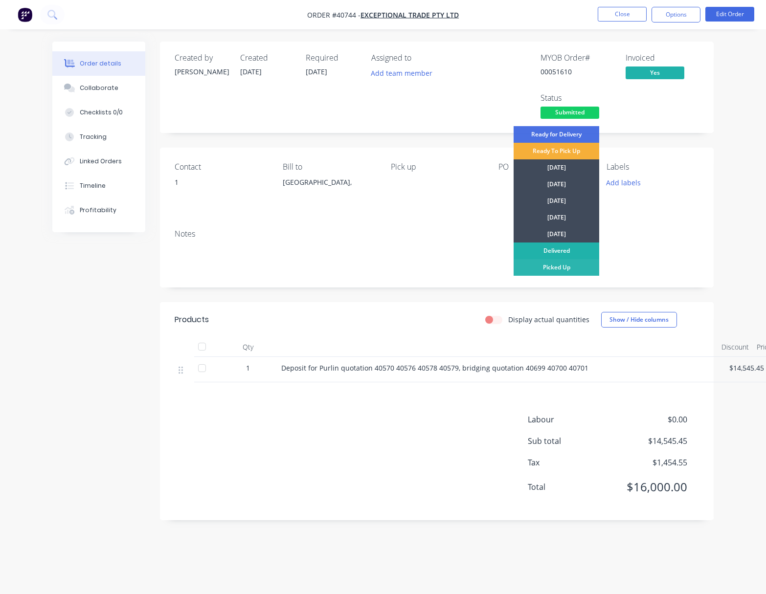
click at [565, 253] on div "Delivered" at bounding box center [556, 250] width 86 height 17
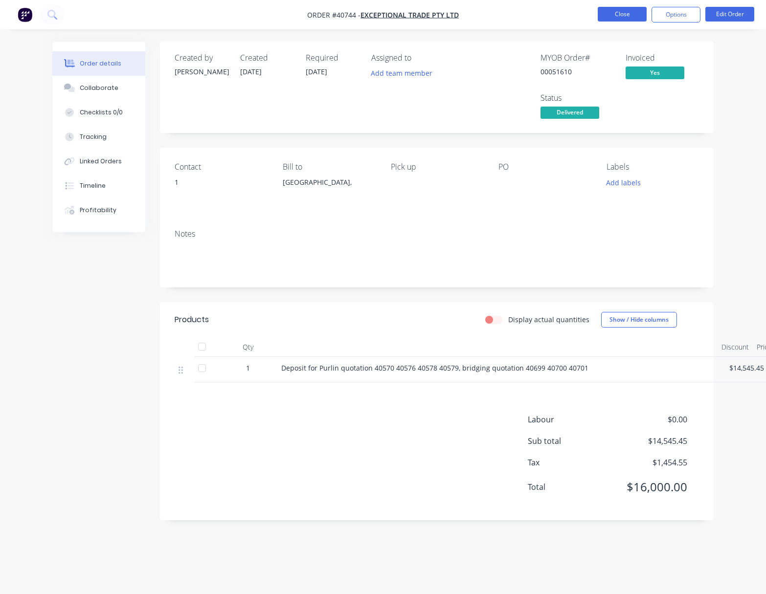
click at [633, 12] on button "Close" at bounding box center [621, 14] width 49 height 15
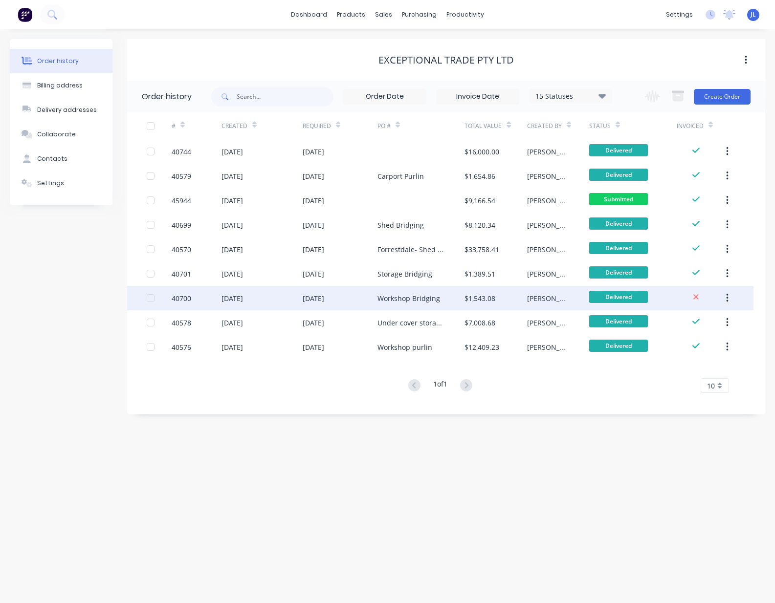
click at [460, 298] on div "Workshop Bridging" at bounding box center [420, 298] width 87 height 24
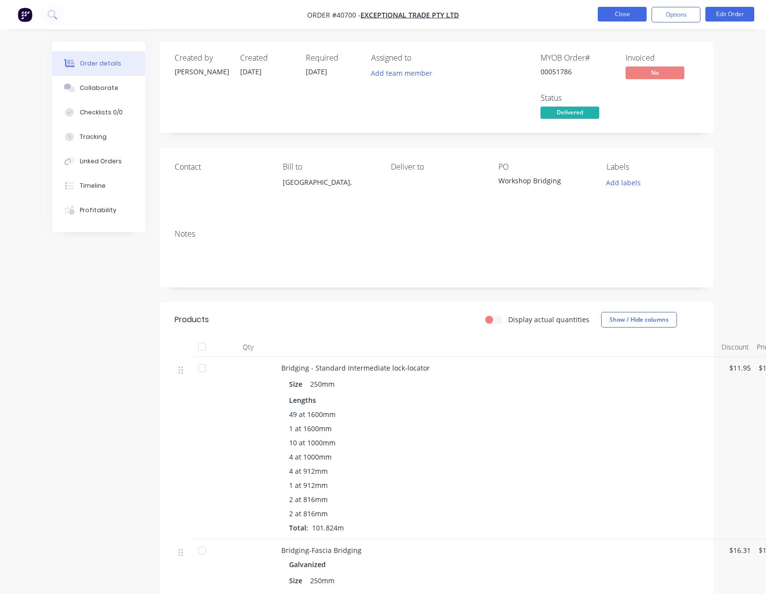
click at [614, 17] on button "Close" at bounding box center [621, 14] width 49 height 15
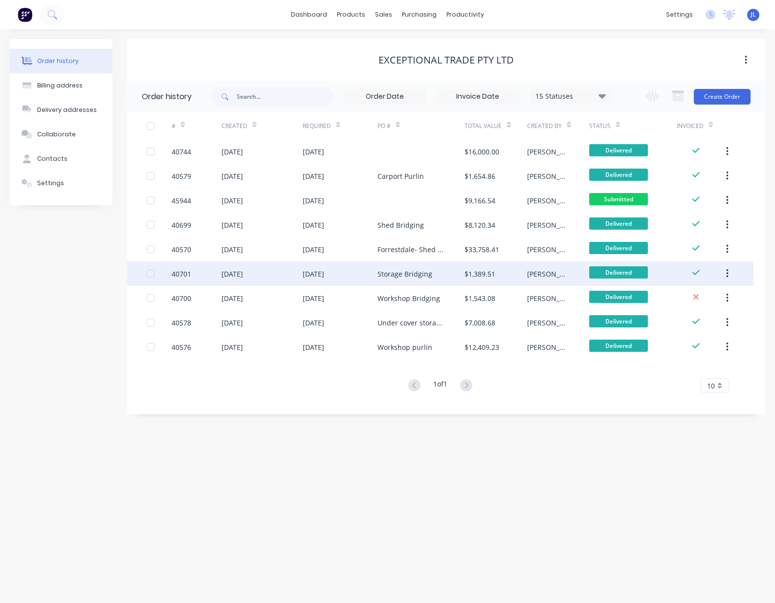
click at [248, 284] on div "[DATE]" at bounding box center [261, 274] width 81 height 24
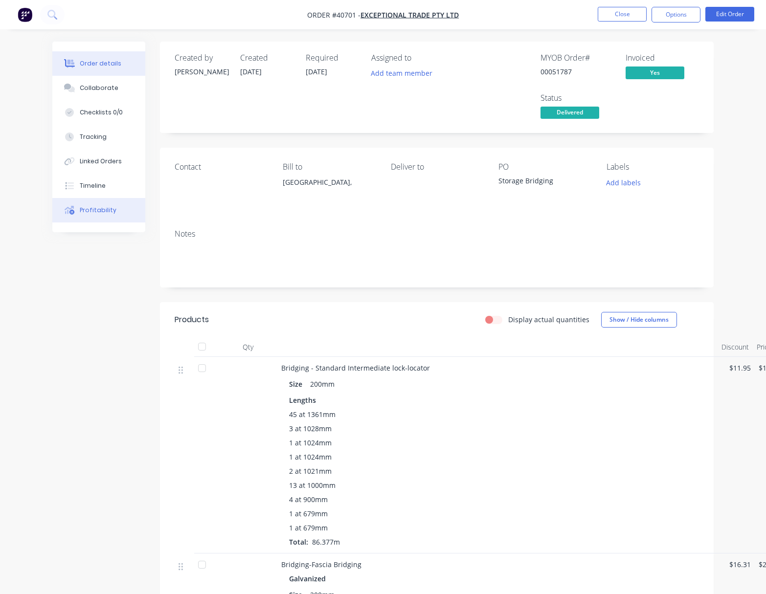
click at [109, 207] on div "Profitability" at bounding box center [98, 210] width 37 height 9
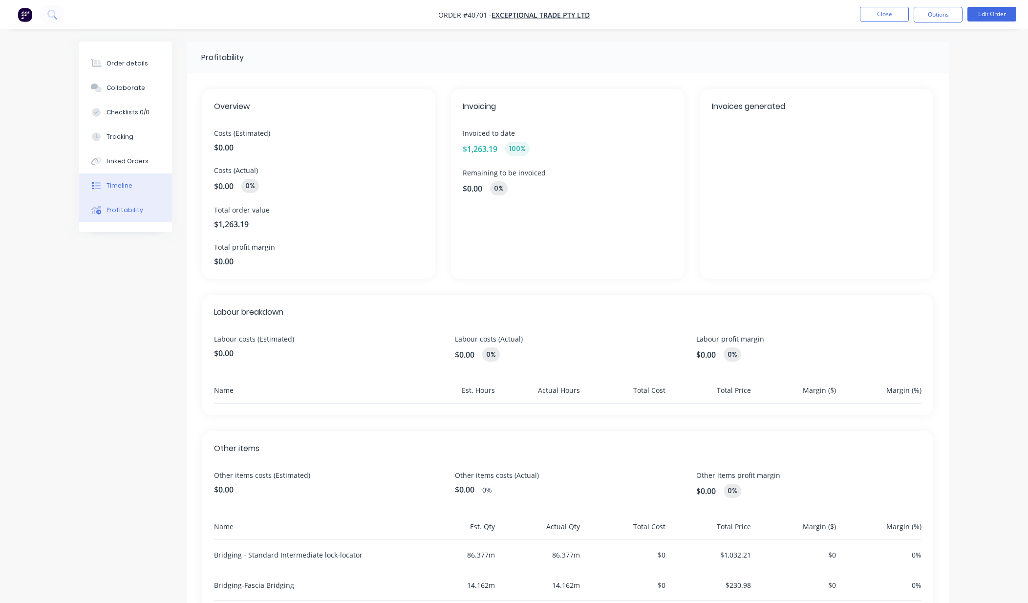
click at [124, 180] on button "Timeline" at bounding box center [125, 186] width 93 height 24
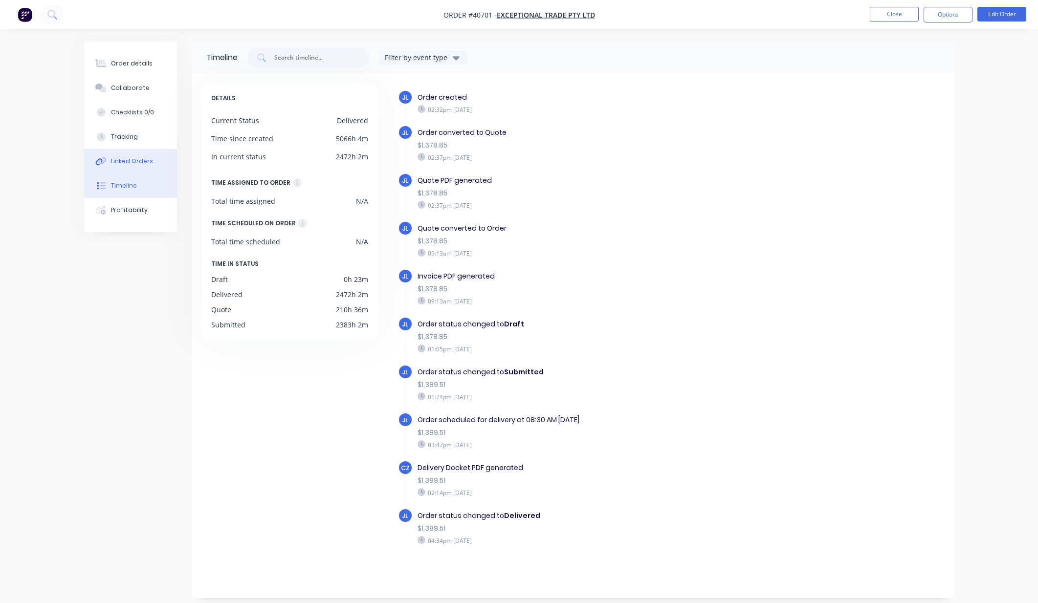
click at [138, 158] on div "Linked Orders" at bounding box center [132, 161] width 42 height 9
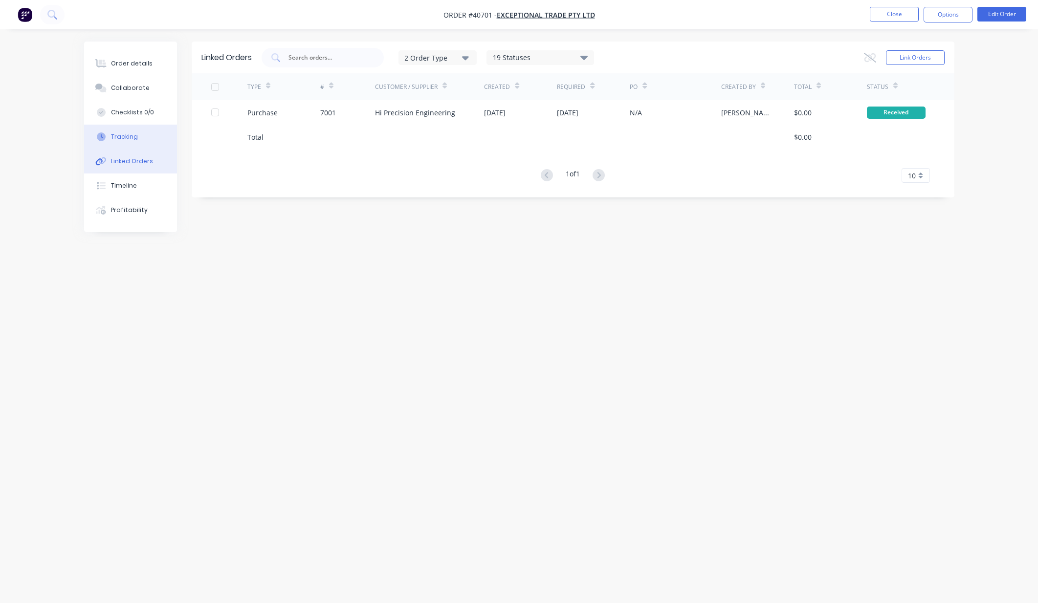
click at [125, 135] on div "Tracking" at bounding box center [124, 136] width 27 height 9
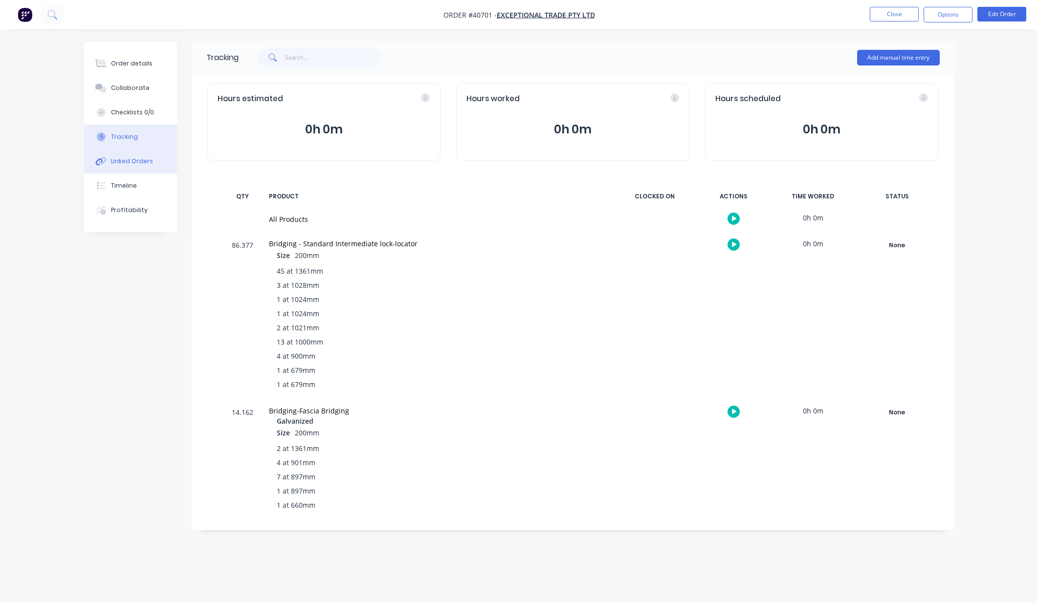
click at [134, 161] on div "Linked Orders" at bounding box center [132, 161] width 42 height 9
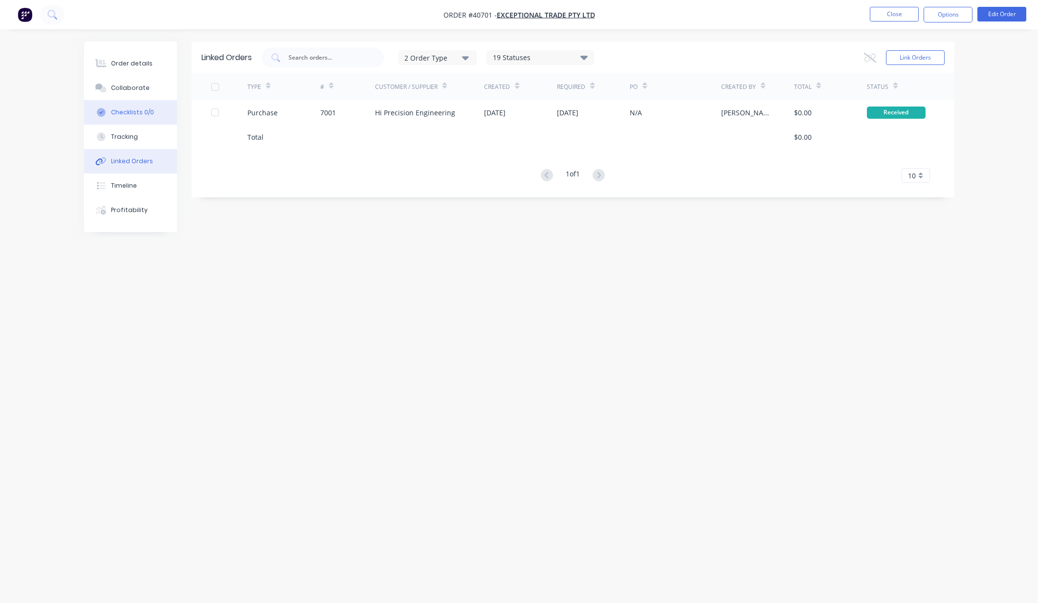
click at [136, 114] on div "Checklists 0/0" at bounding box center [132, 112] width 43 height 9
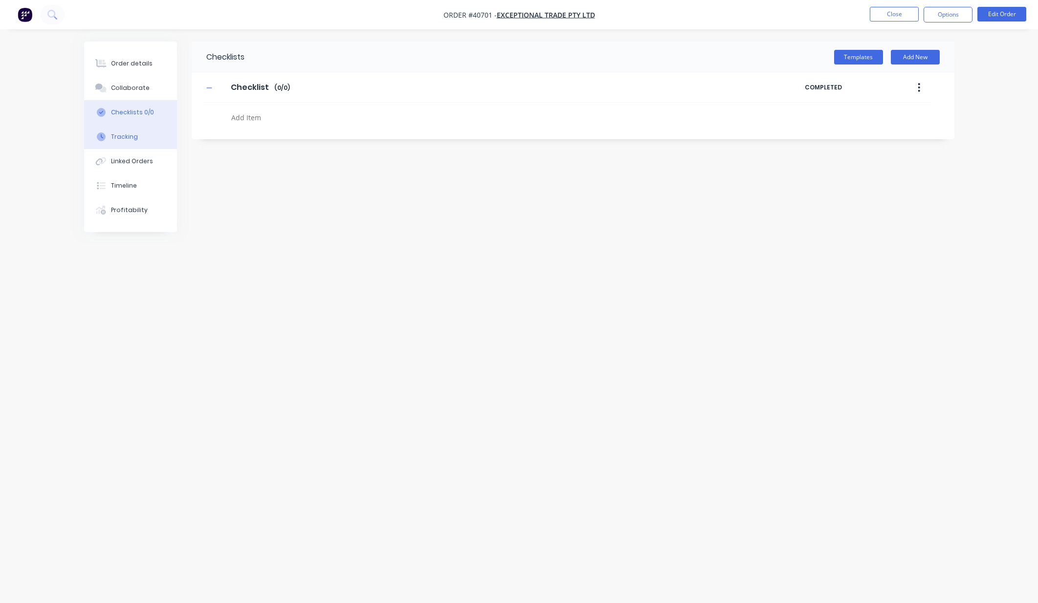
click at [134, 132] on div "Tracking" at bounding box center [124, 136] width 27 height 9
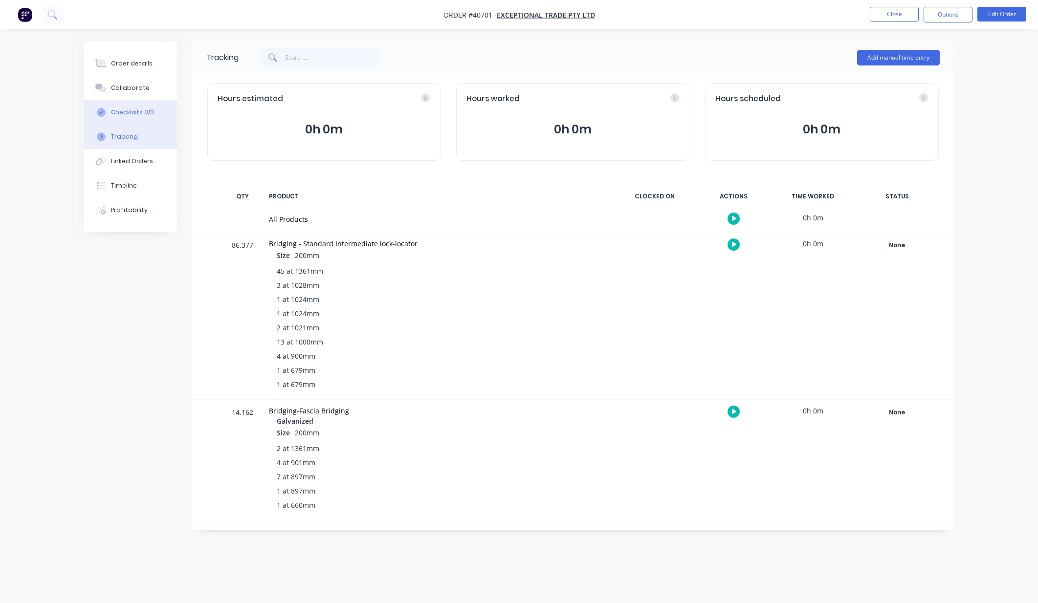
click at [148, 103] on button "Checklists 0/0" at bounding box center [130, 112] width 93 height 24
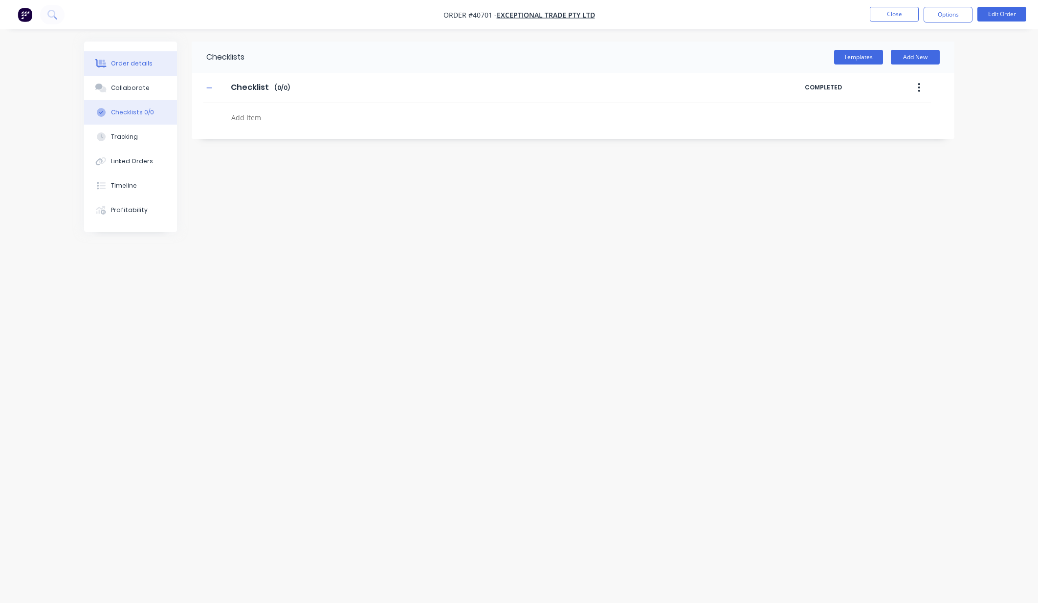
click at [142, 75] on button "Order details" at bounding box center [130, 63] width 93 height 24
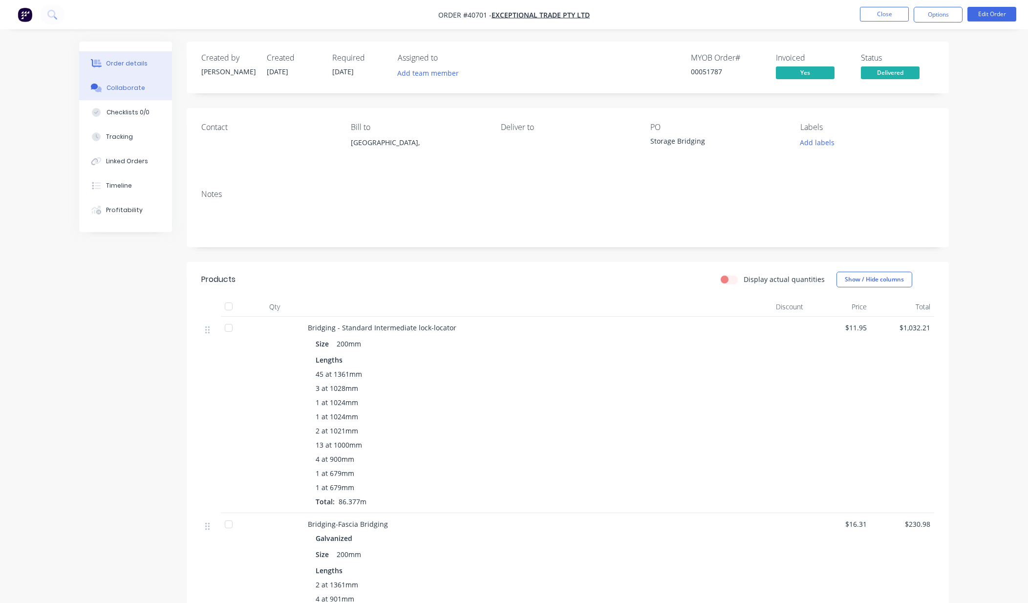
click at [125, 94] on button "Collaborate" at bounding box center [125, 88] width 93 height 24
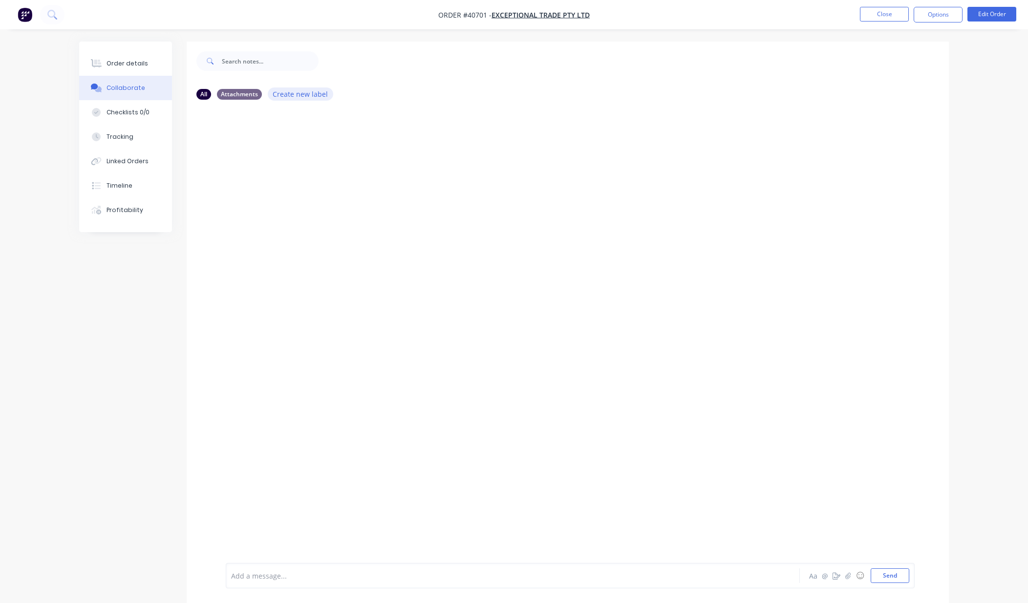
click at [316, 94] on button "Create new label" at bounding box center [301, 94] width 66 height 13
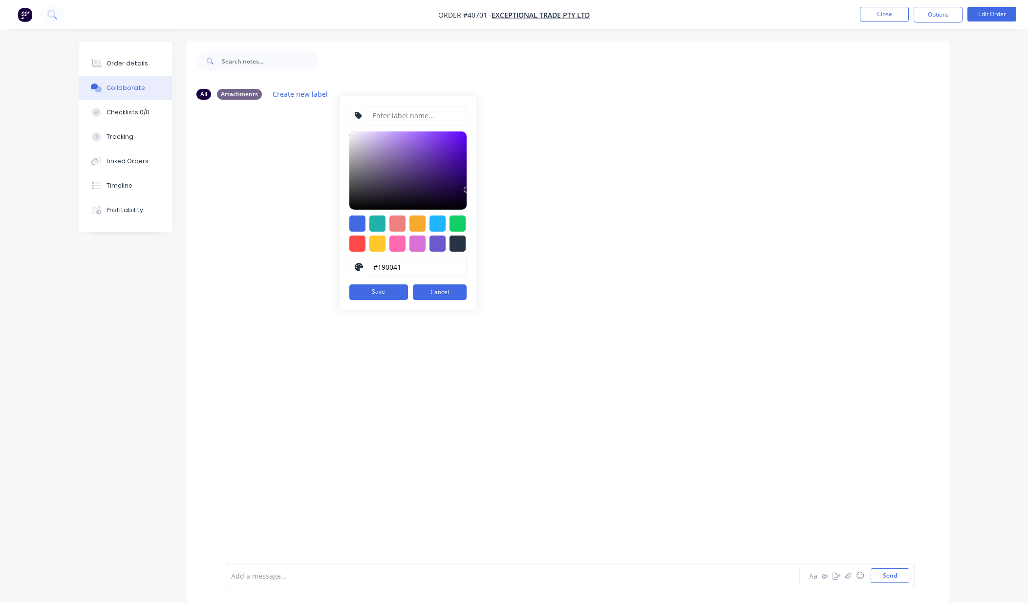
click at [251, 140] on div at bounding box center [568, 336] width 763 height 456
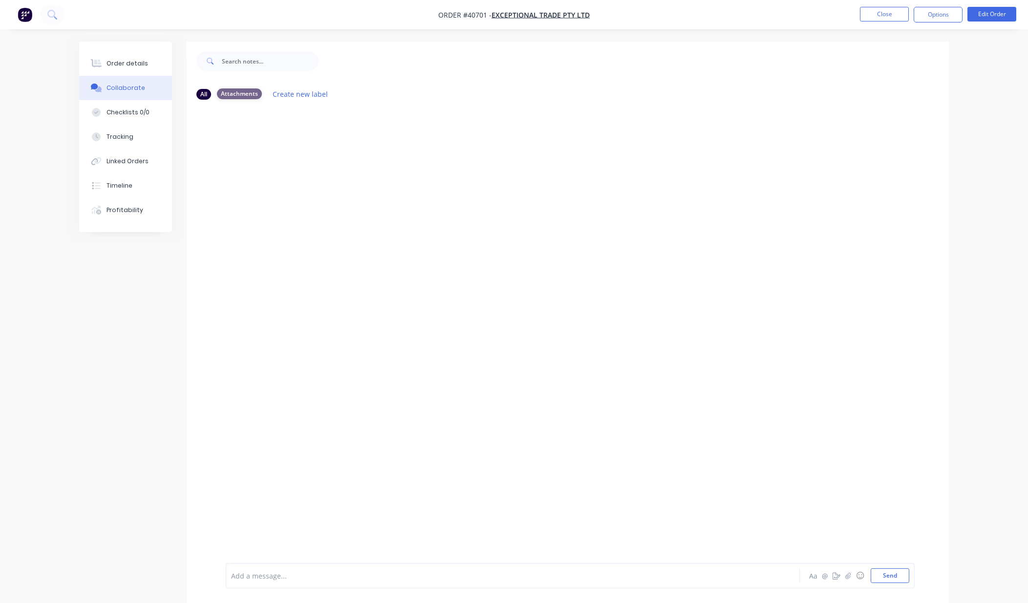
click at [237, 94] on div "Attachments" at bounding box center [239, 93] width 45 height 11
click at [205, 96] on div "All" at bounding box center [204, 93] width 15 height 11
click at [223, 101] on div "All Attachments Create new label" at bounding box center [568, 94] width 763 height 27
click at [287, 92] on button "Create new label" at bounding box center [301, 94] width 66 height 13
drag, startPoint x: 254, startPoint y: 199, endPoint x: 470, endPoint y: 305, distance: 240.5
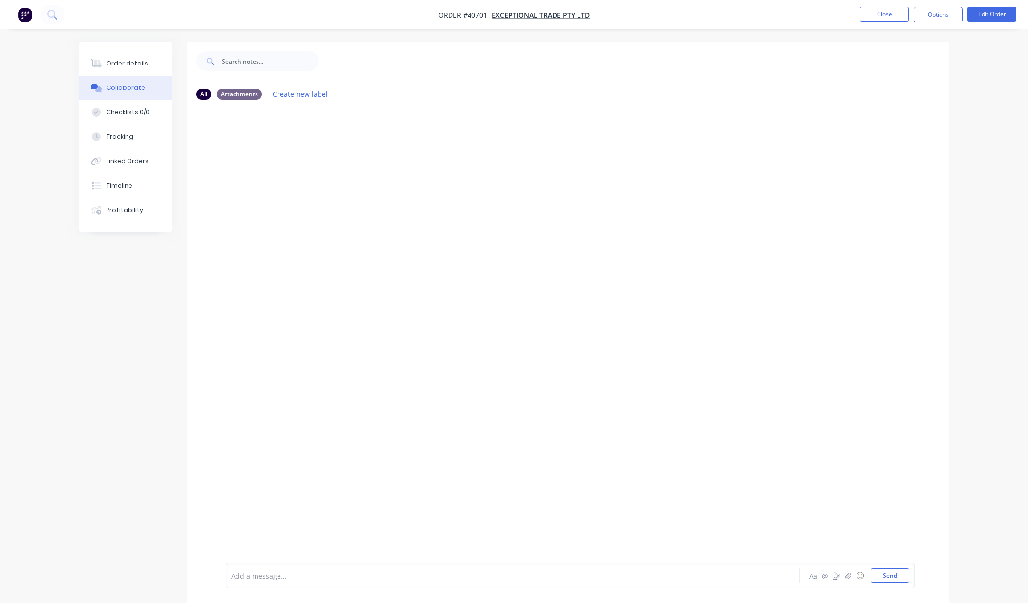
click at [253, 201] on div at bounding box center [568, 336] width 763 height 456
click at [525, 569] on div "Add a message..." at bounding box center [485, 576] width 509 height 15
drag, startPoint x: 328, startPoint y: 348, endPoint x: 222, endPoint y: 257, distance: 139.0
click at [326, 345] on div at bounding box center [568, 336] width 763 height 456
click at [126, 136] on div "Tracking" at bounding box center [120, 136] width 27 height 9
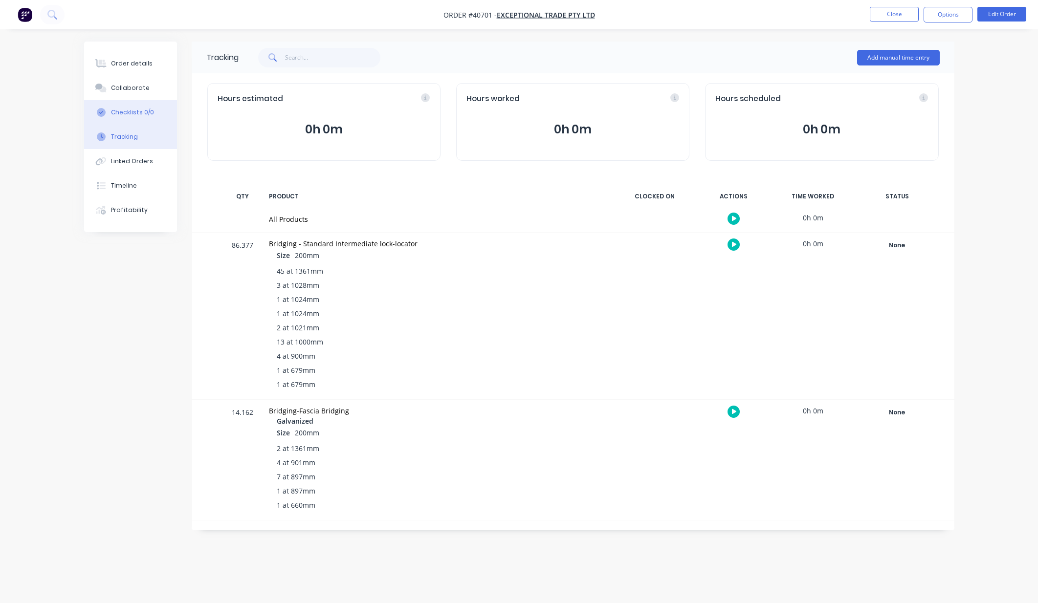
click at [130, 109] on div "Checklists 0/0" at bounding box center [132, 112] width 43 height 9
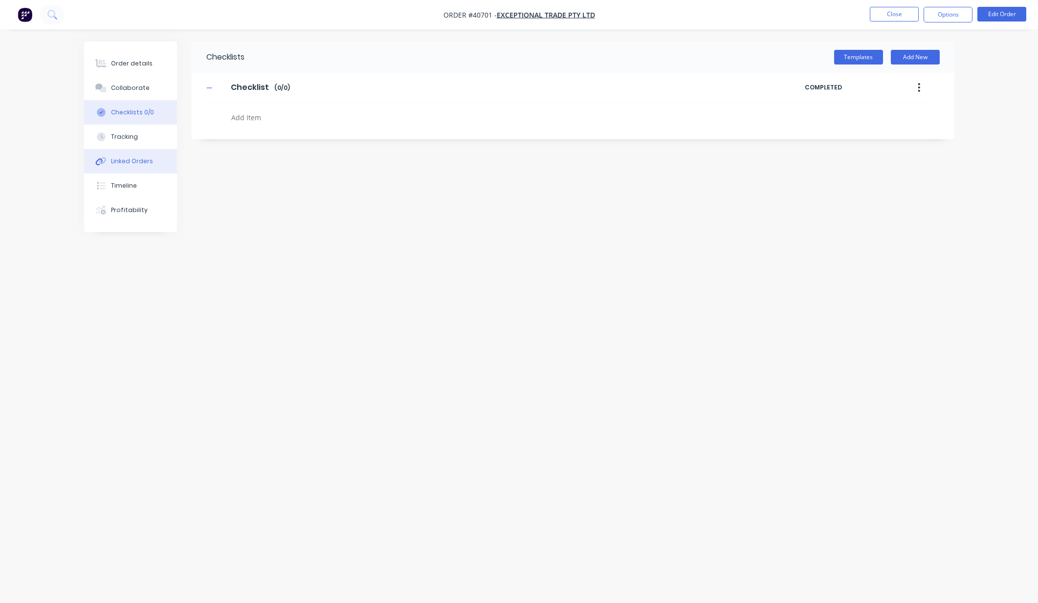
click at [130, 163] on div "Linked Orders" at bounding box center [132, 161] width 42 height 9
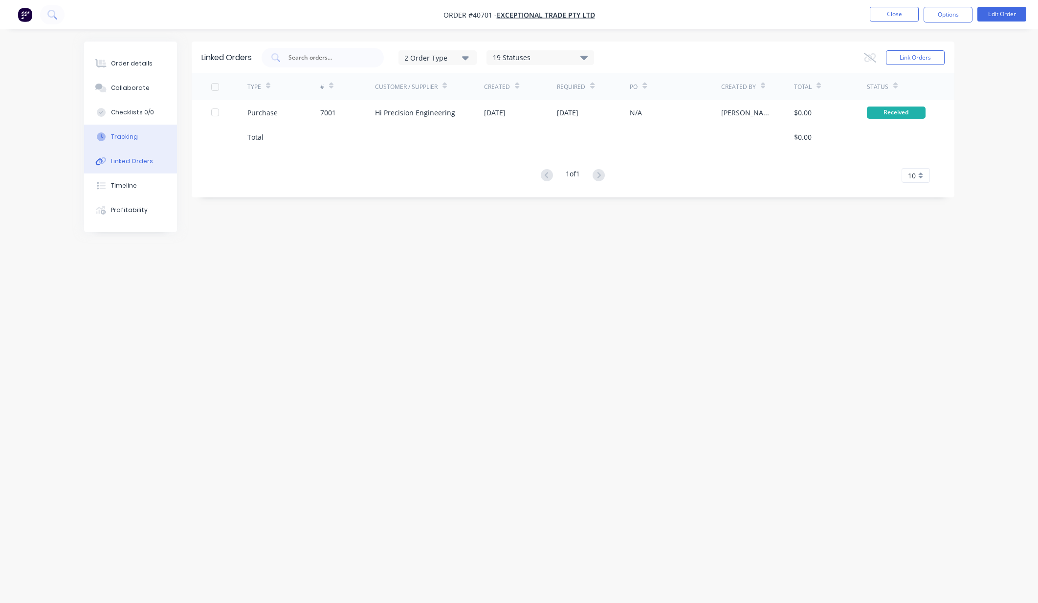
drag, startPoint x: 135, startPoint y: 137, endPoint x: 126, endPoint y: 120, distance: 19.7
click at [134, 137] on div "Tracking" at bounding box center [124, 136] width 27 height 9
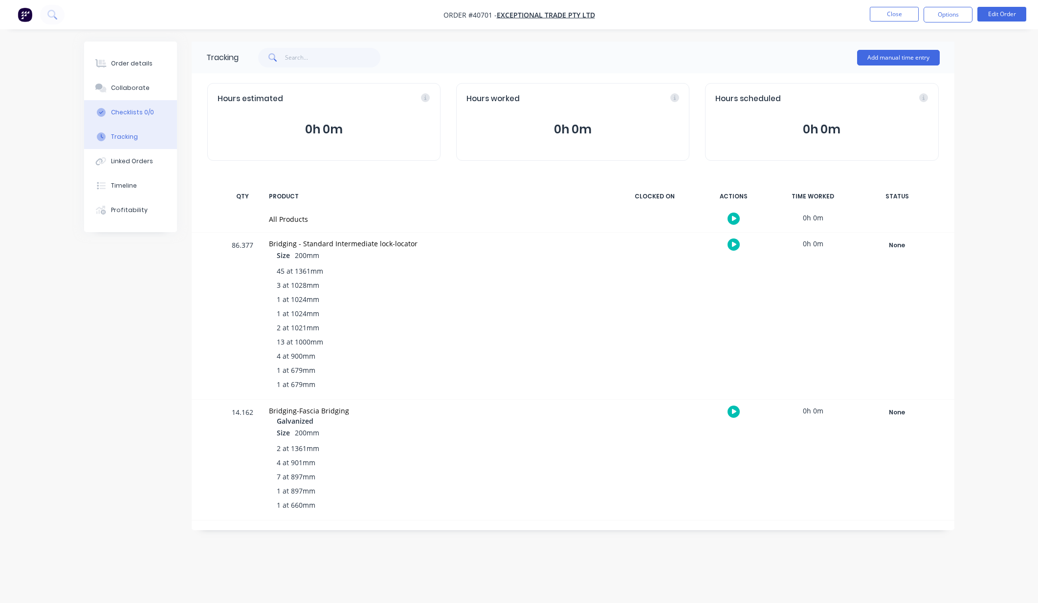
click at [121, 112] on div "Checklists 0/0" at bounding box center [132, 112] width 43 height 9
type textarea "x"
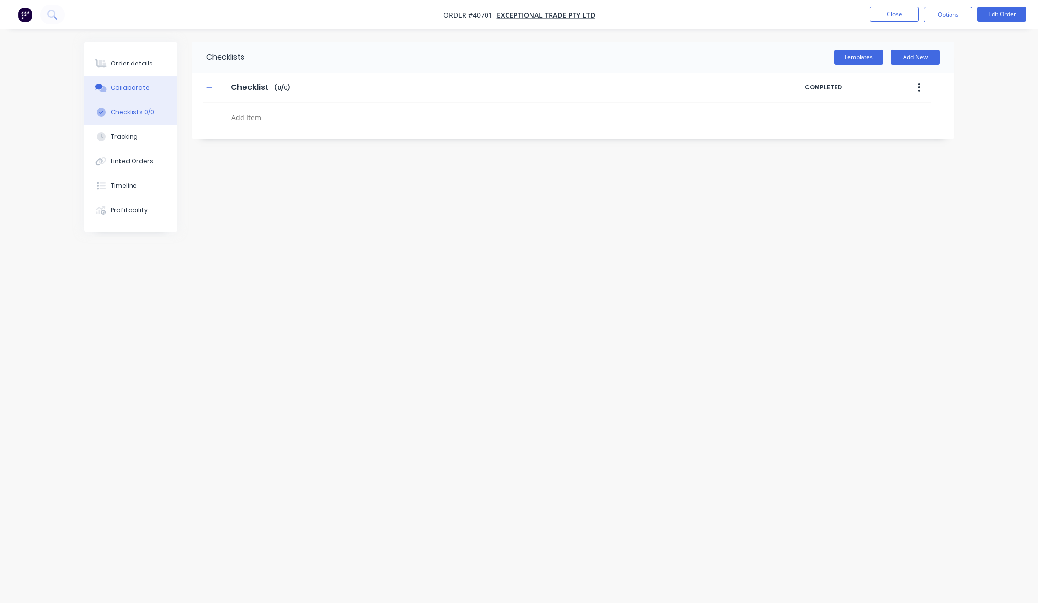
click at [114, 83] on button "Collaborate" at bounding box center [130, 88] width 93 height 24
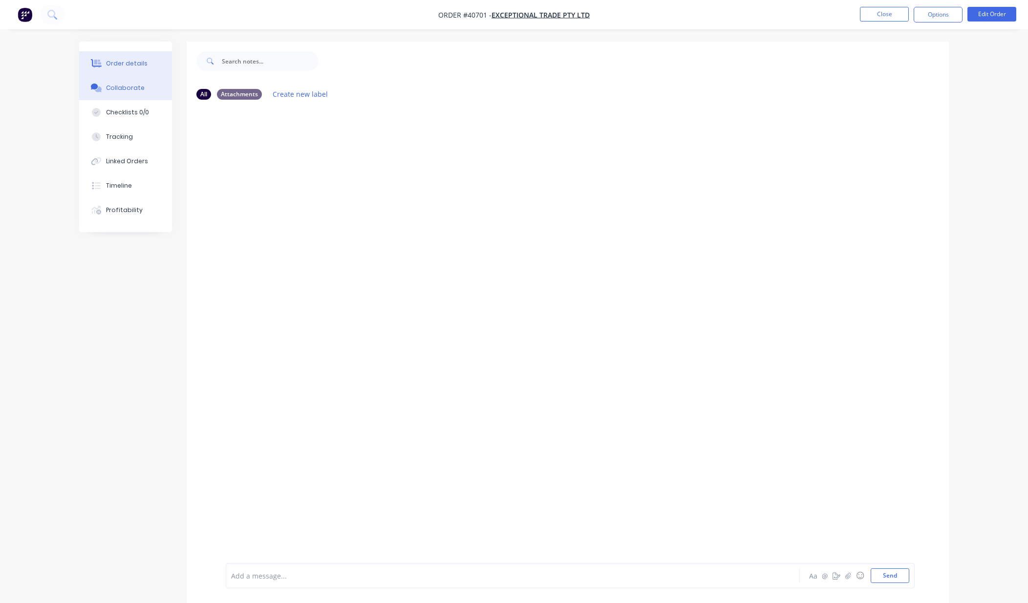
click at [123, 65] on div "Order details" at bounding box center [128, 63] width 42 height 9
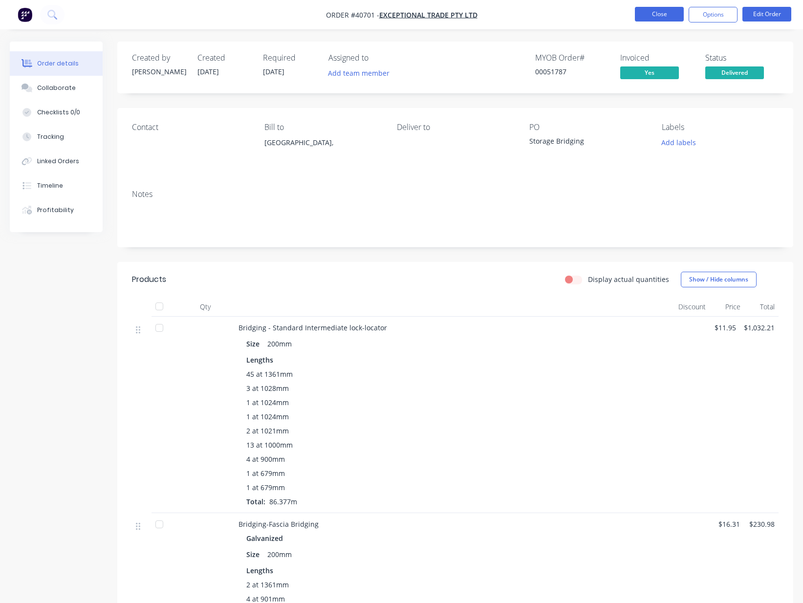
click at [647, 13] on button "Close" at bounding box center [659, 14] width 49 height 15
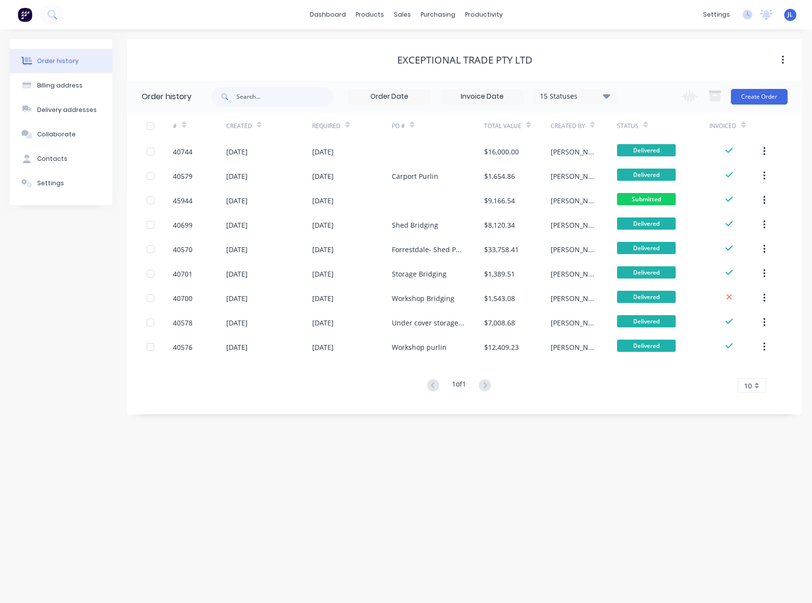
click at [591, 58] on div "Exceptional Trade Pty Ltd" at bounding box center [465, 60] width 676 height 12
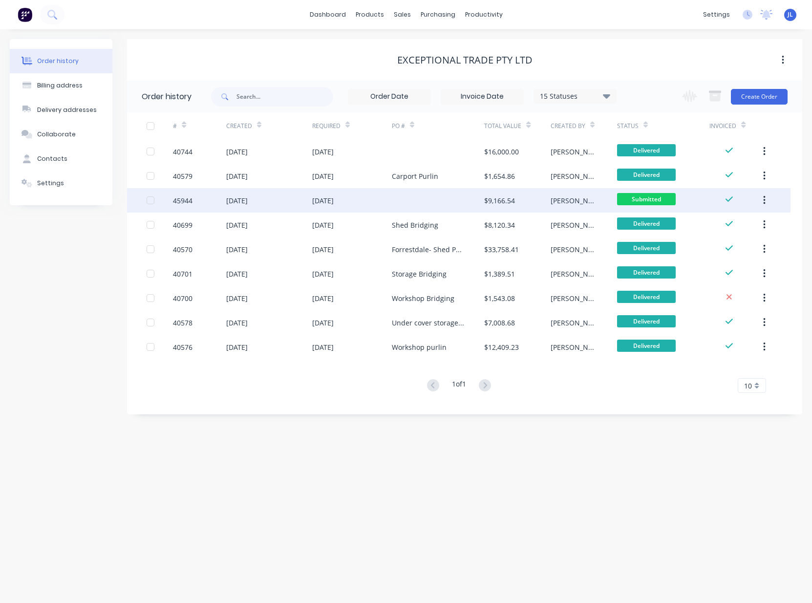
click at [248, 197] on div "[DATE]" at bounding box center [237, 201] width 22 height 10
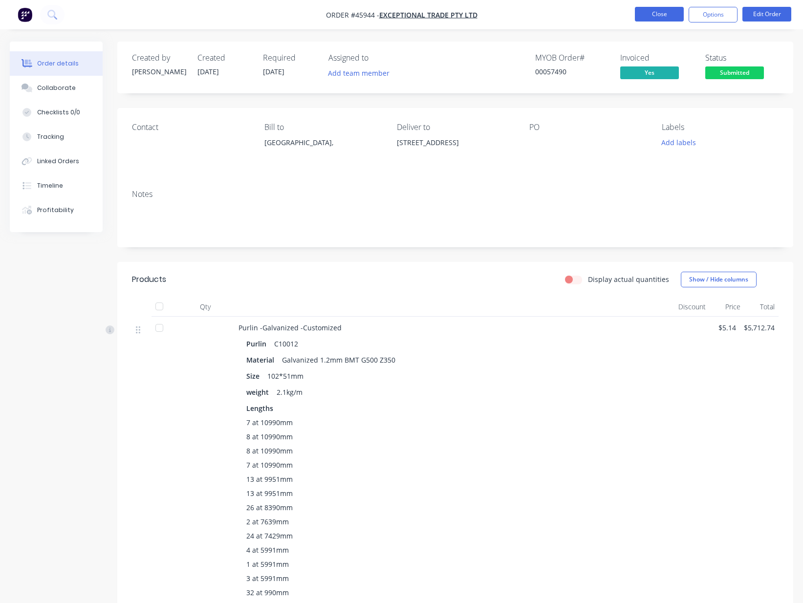
click at [652, 15] on button "Close" at bounding box center [659, 14] width 49 height 15
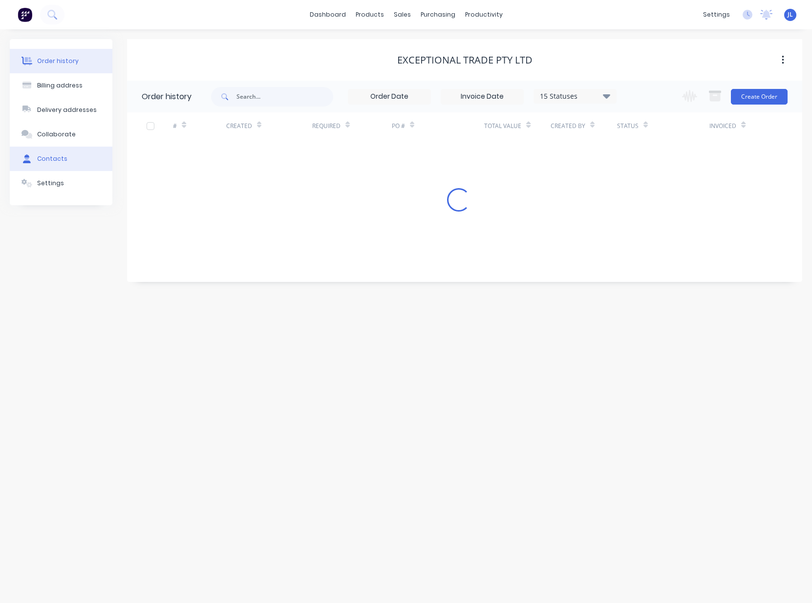
click at [72, 154] on button "Contacts" at bounding box center [61, 159] width 103 height 24
select select "AU"
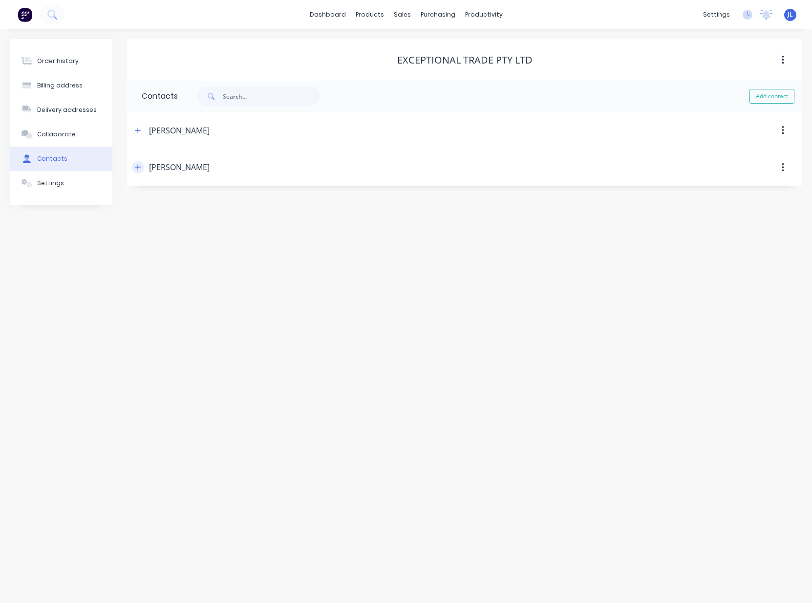
click at [136, 170] on icon "button" at bounding box center [138, 167] width 6 height 7
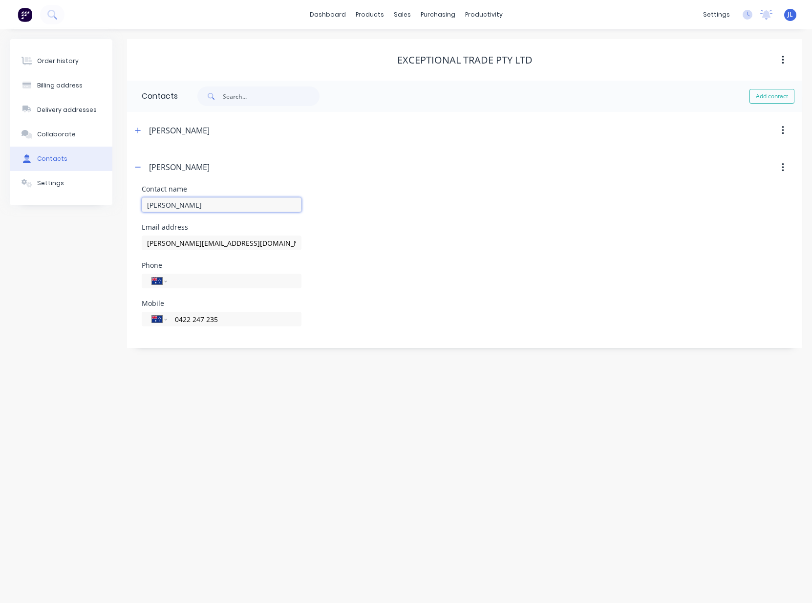
drag, startPoint x: 234, startPoint y: 205, endPoint x: 130, endPoint y: 208, distance: 104.2
click at [130, 208] on div "Contact name [PERSON_NAME] van der Heever Email address [PERSON_NAME][EMAIL_ADD…" at bounding box center [465, 267] width 676 height 162
click at [327, 44] on div "Exceptional Trade Pty Ltd" at bounding box center [465, 60] width 676 height 42
drag, startPoint x: 87, startPoint y: 61, endPoint x: 100, endPoint y: 70, distance: 15.7
click at [87, 62] on button "Order history" at bounding box center [61, 61] width 103 height 24
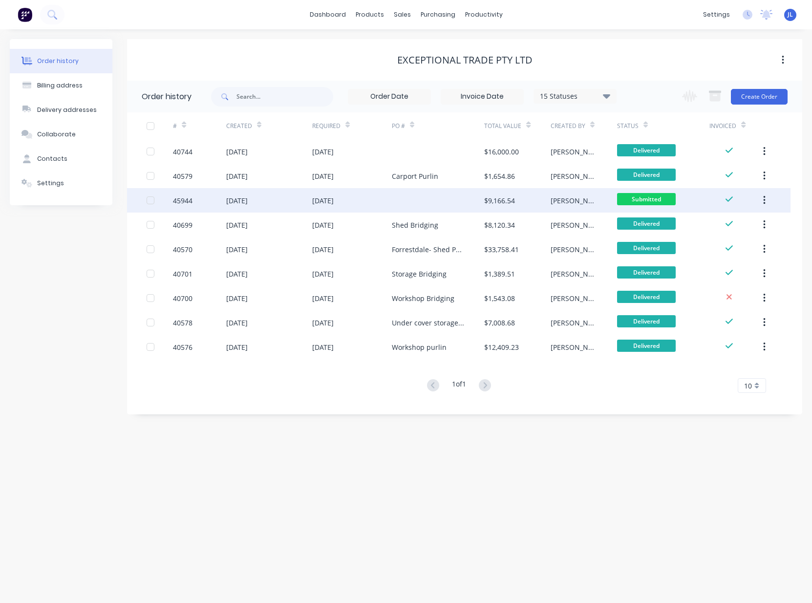
click at [327, 206] on div "[DATE]" at bounding box center [352, 200] width 80 height 24
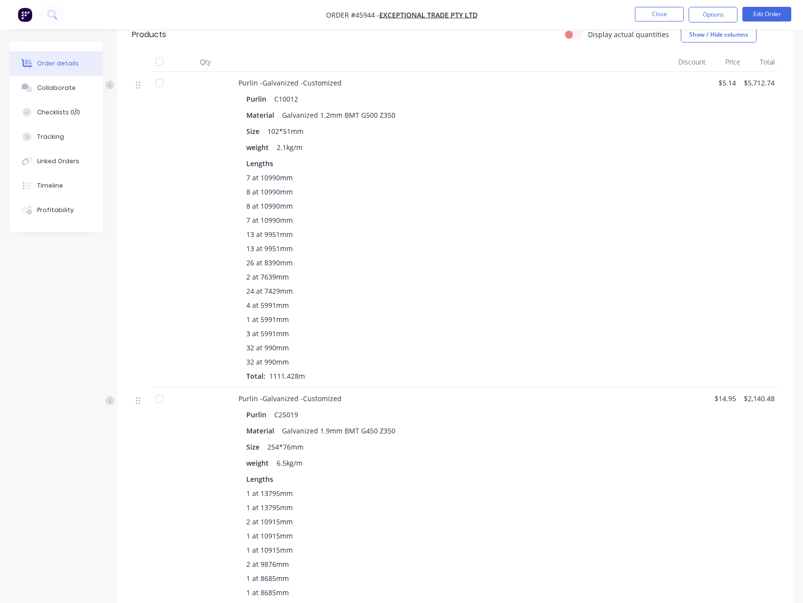
scroll to position [244, 0]
click at [649, 196] on div "8 at 10990mm" at bounding box center [454, 192] width 416 height 10
click at [718, 13] on button "Options" at bounding box center [713, 15] width 49 height 16
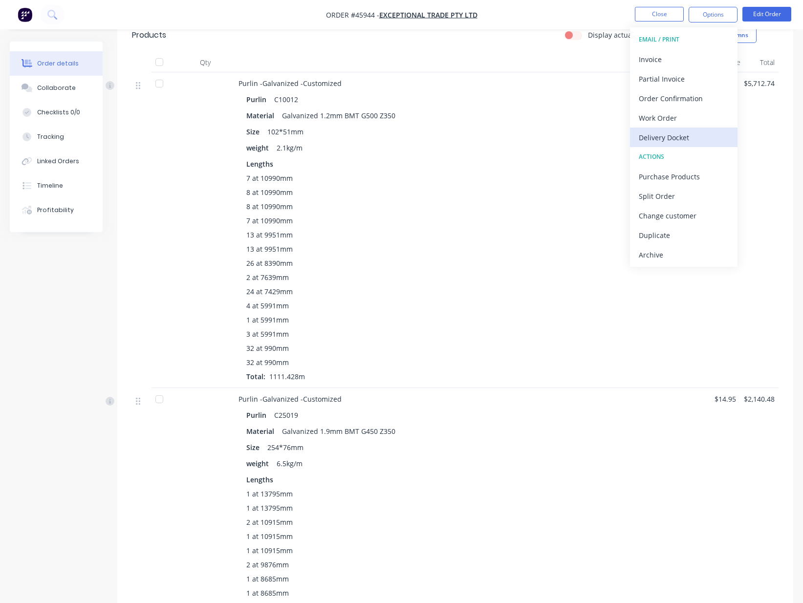
click at [681, 136] on div "Delivery Docket" at bounding box center [684, 138] width 90 height 14
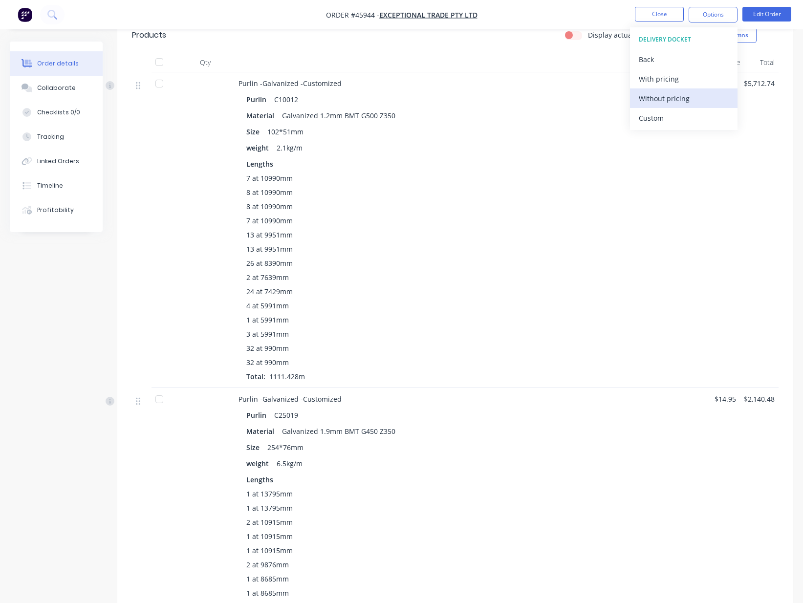
click at [685, 99] on div "Without pricing" at bounding box center [684, 98] width 90 height 14
click at [80, 330] on div "Created by [PERSON_NAME] Created [DATE] Required [DATE] Assigned to Add team me…" at bounding box center [402, 337] width 784 height 1081
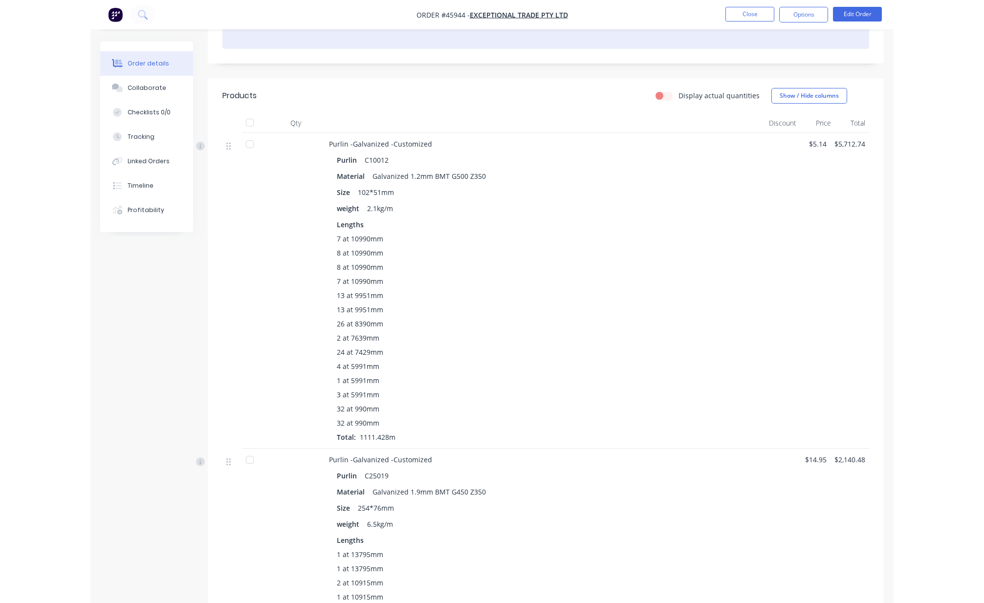
scroll to position [0, 0]
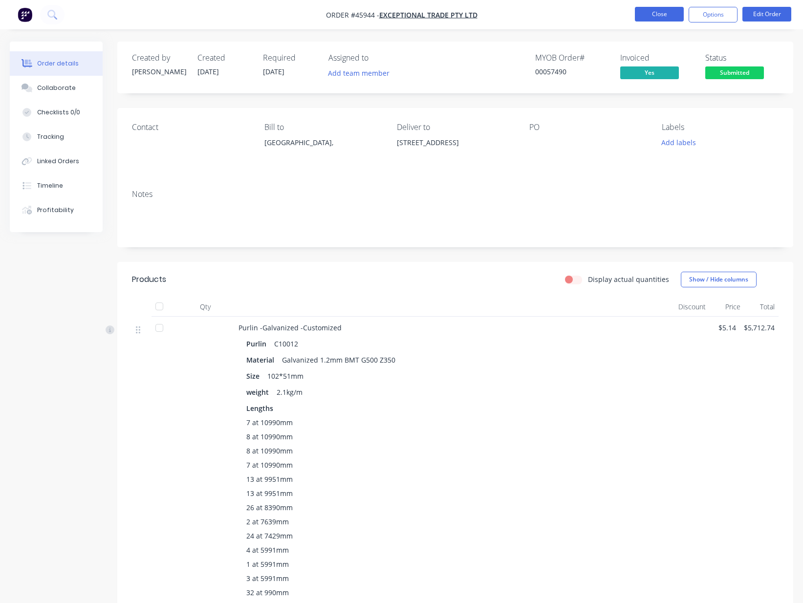
click at [654, 17] on button "Close" at bounding box center [659, 14] width 49 height 15
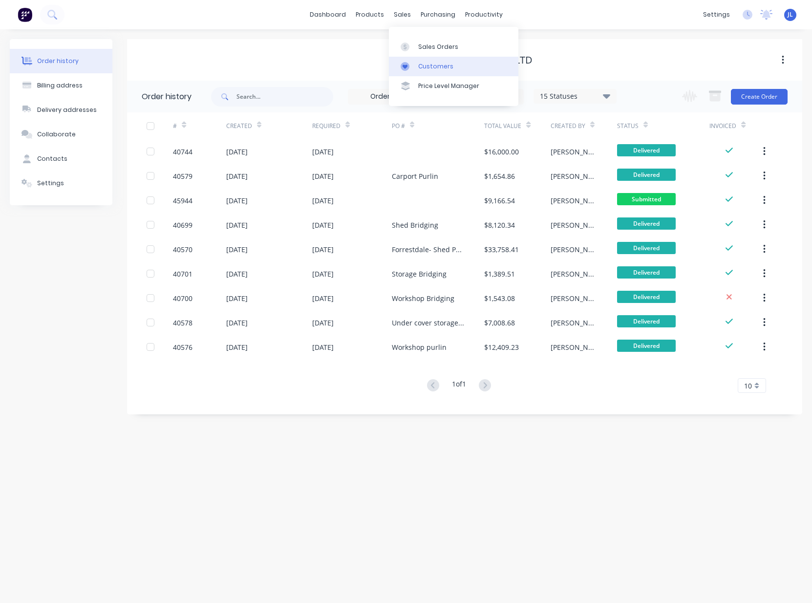
click at [427, 62] on div "Customers" at bounding box center [435, 66] width 35 height 9
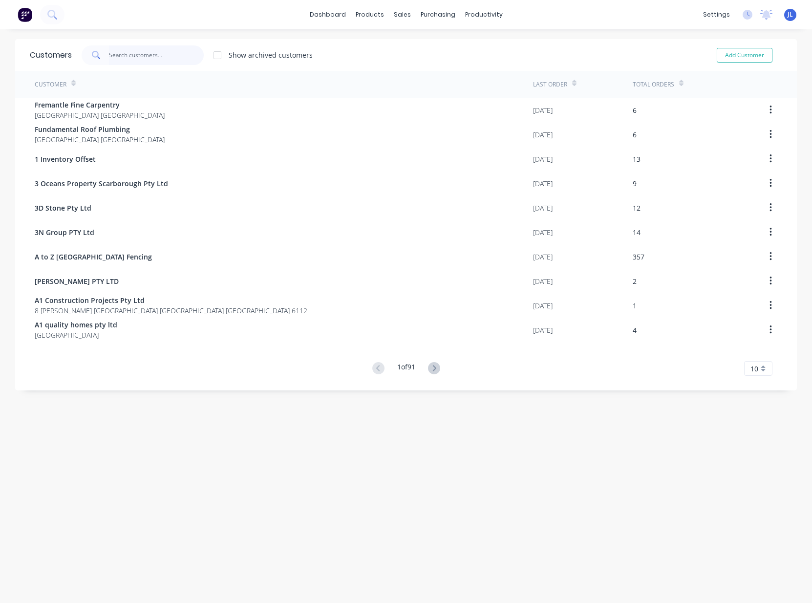
click at [159, 60] on input "text" at bounding box center [156, 55] width 95 height 20
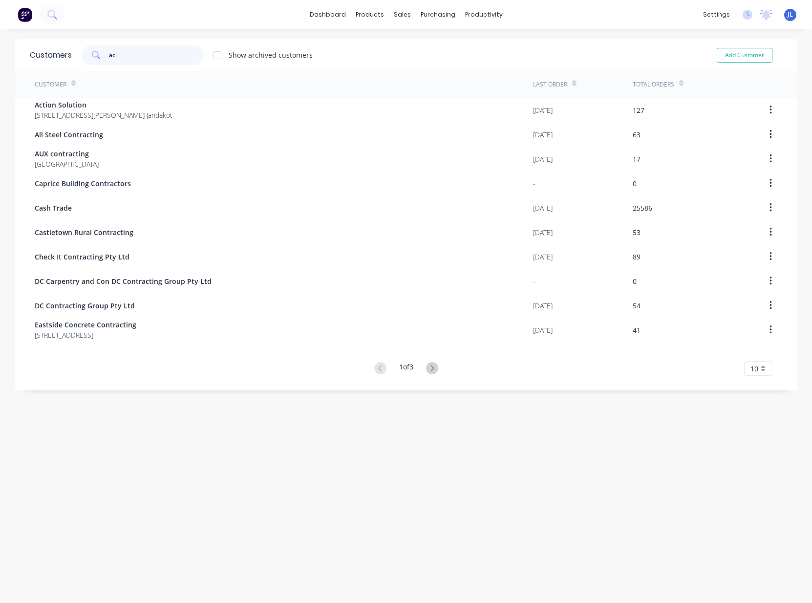
type input "a"
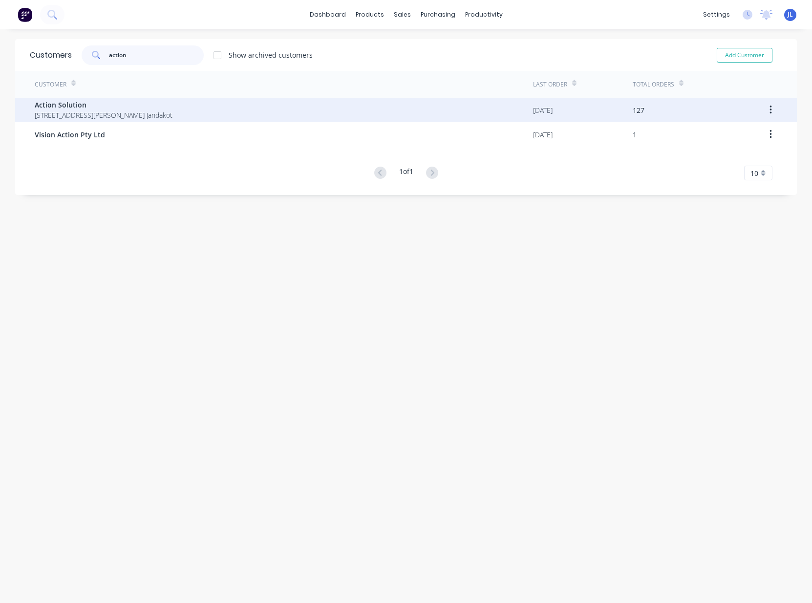
type input "action"
click at [148, 110] on span "[STREET_ADDRESS][PERSON_NAME] Jandakot" at bounding box center [104, 115] width 138 height 10
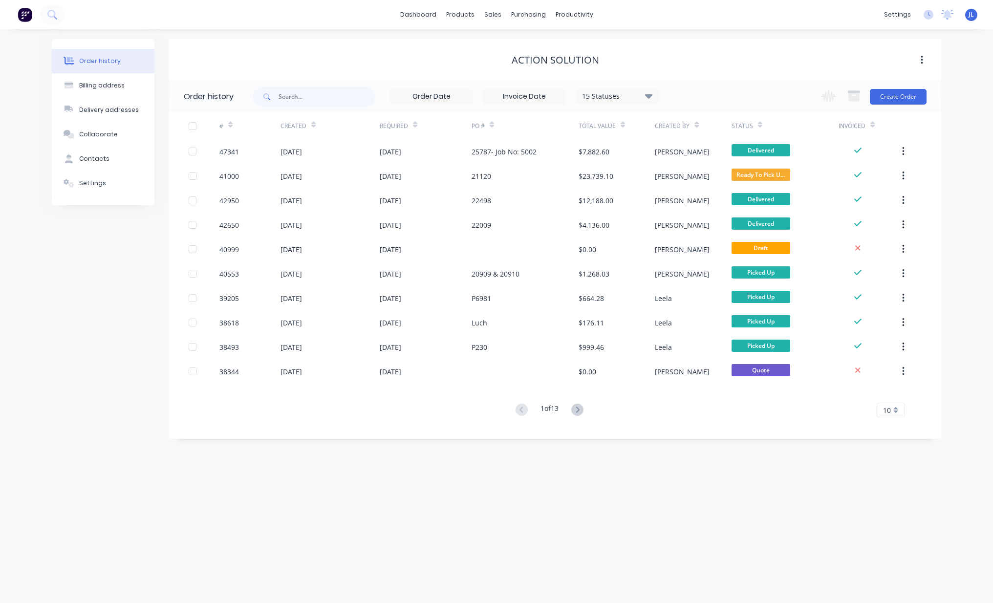
click at [584, 408] on icon at bounding box center [577, 410] width 12 height 12
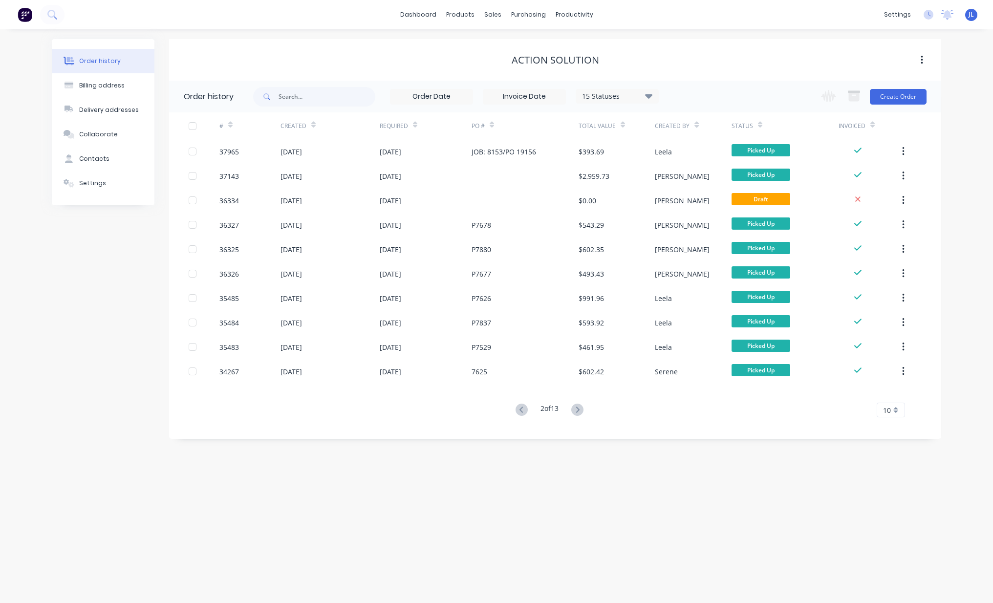
click at [585, 415] on button at bounding box center [578, 410] width 18 height 14
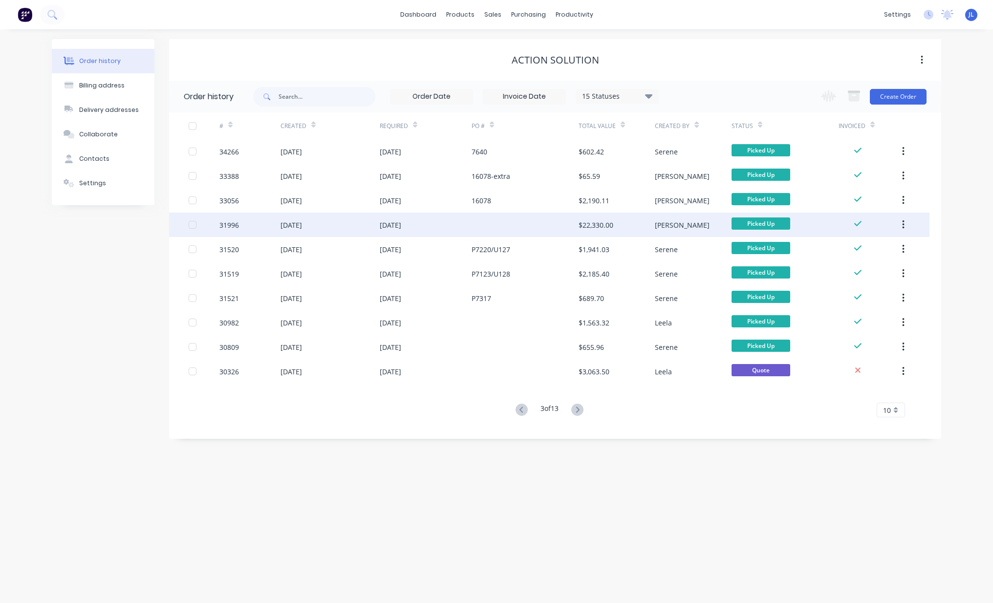
click at [533, 222] on div at bounding box center [525, 225] width 107 height 24
